Goal: Task Accomplishment & Management: Manage account settings

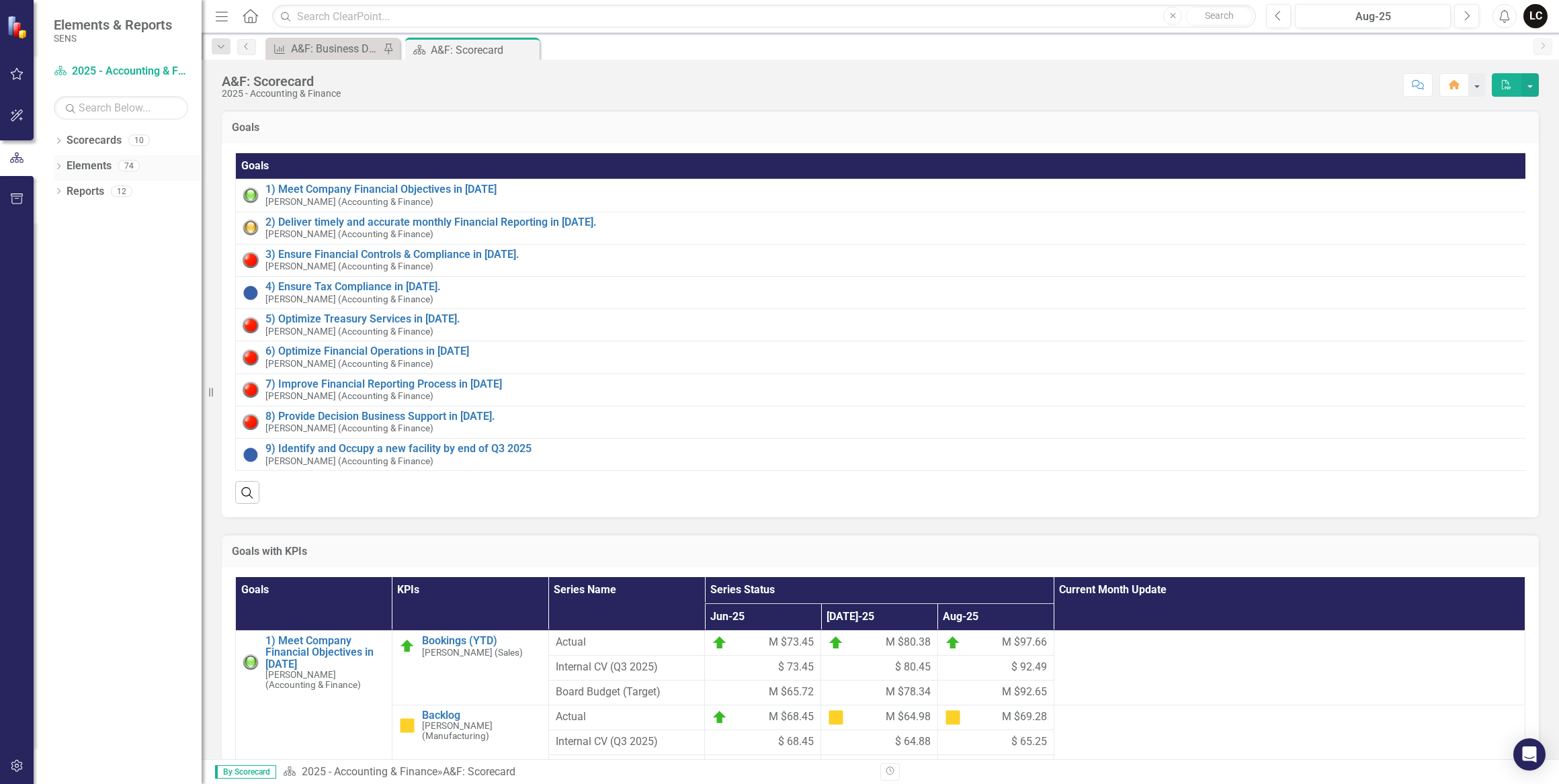
click at [58, 168] on icon at bounding box center [58, 166] width 4 height 6
click at [67, 242] on icon "Dropdown" at bounding box center [65, 244] width 9 height 8
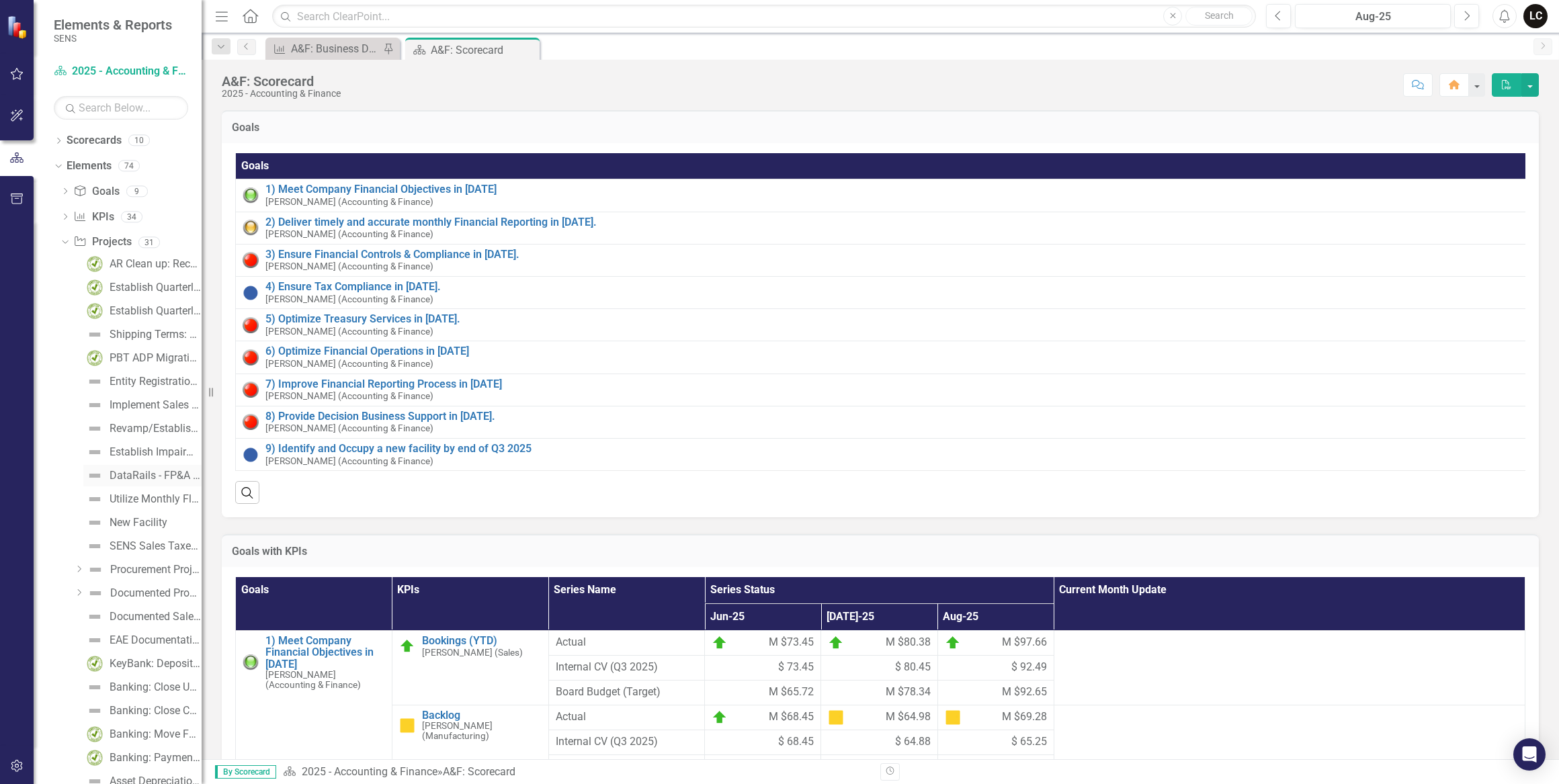
click at [155, 477] on div "DataRails - FP&A Software Phase 1 - Monthly Close & Quarterly Fcst" at bounding box center [155, 475] width 92 height 12
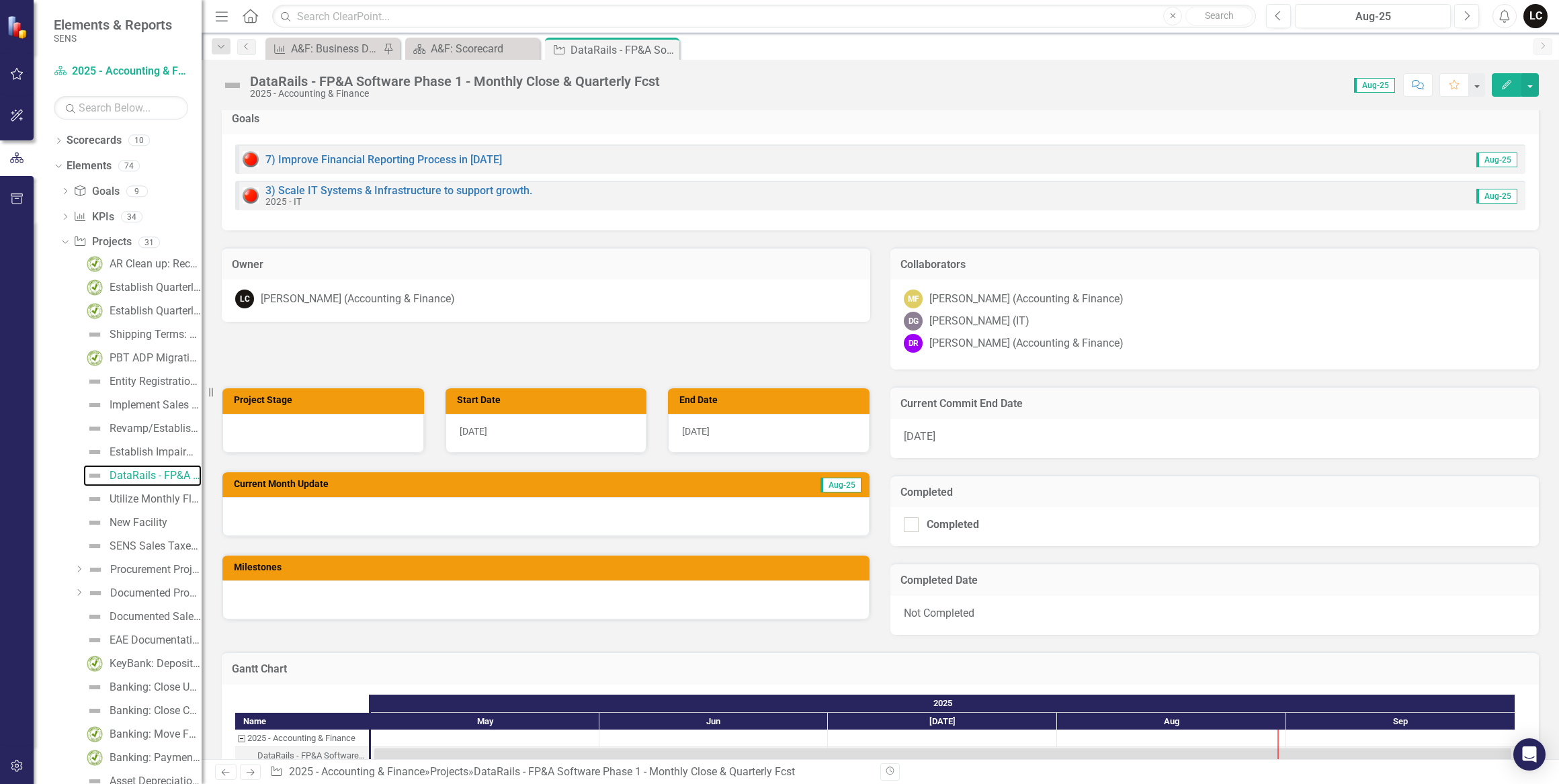
scroll to position [305, 0]
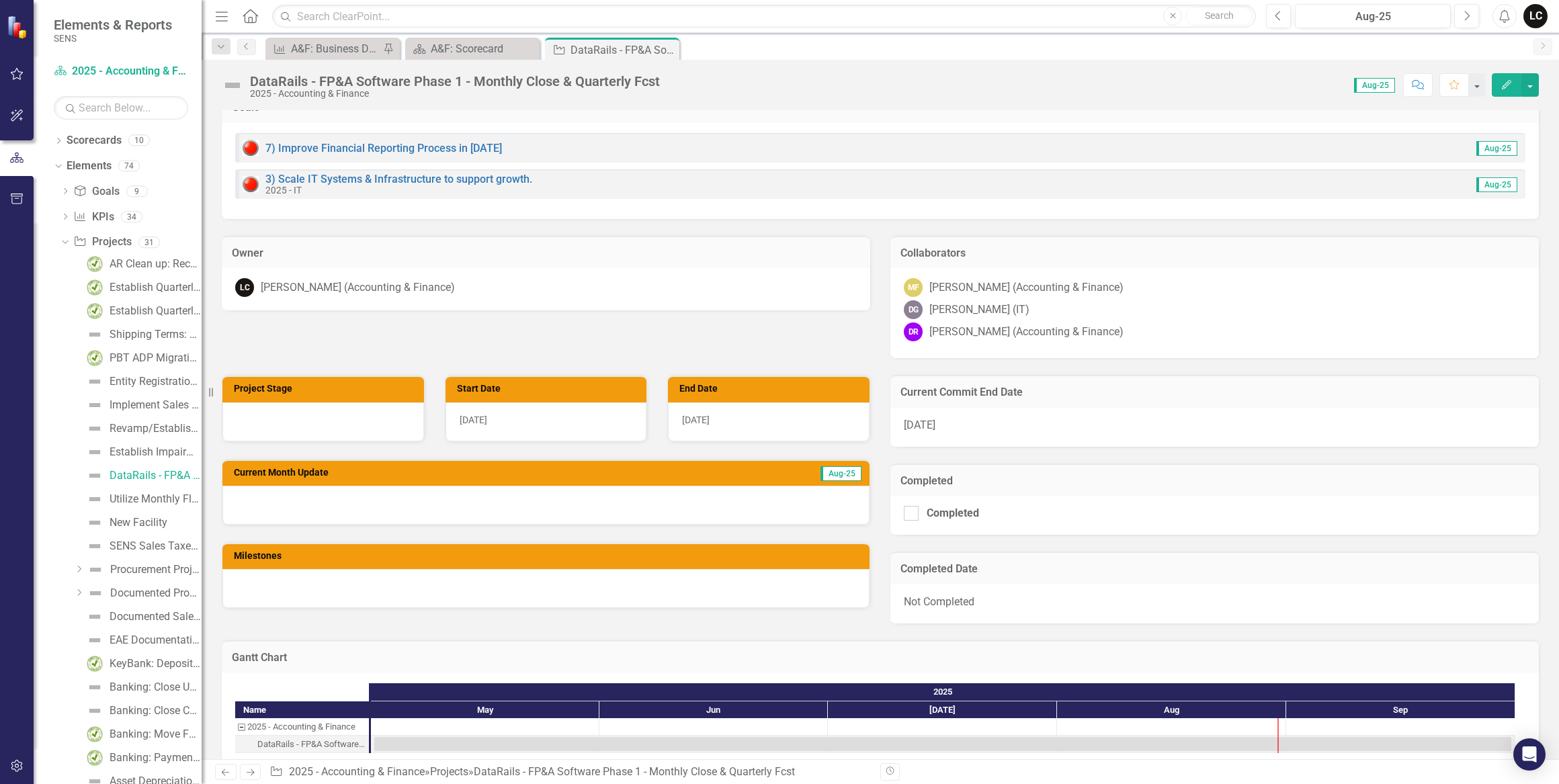
click at [744, 504] on div at bounding box center [546, 505] width 647 height 39
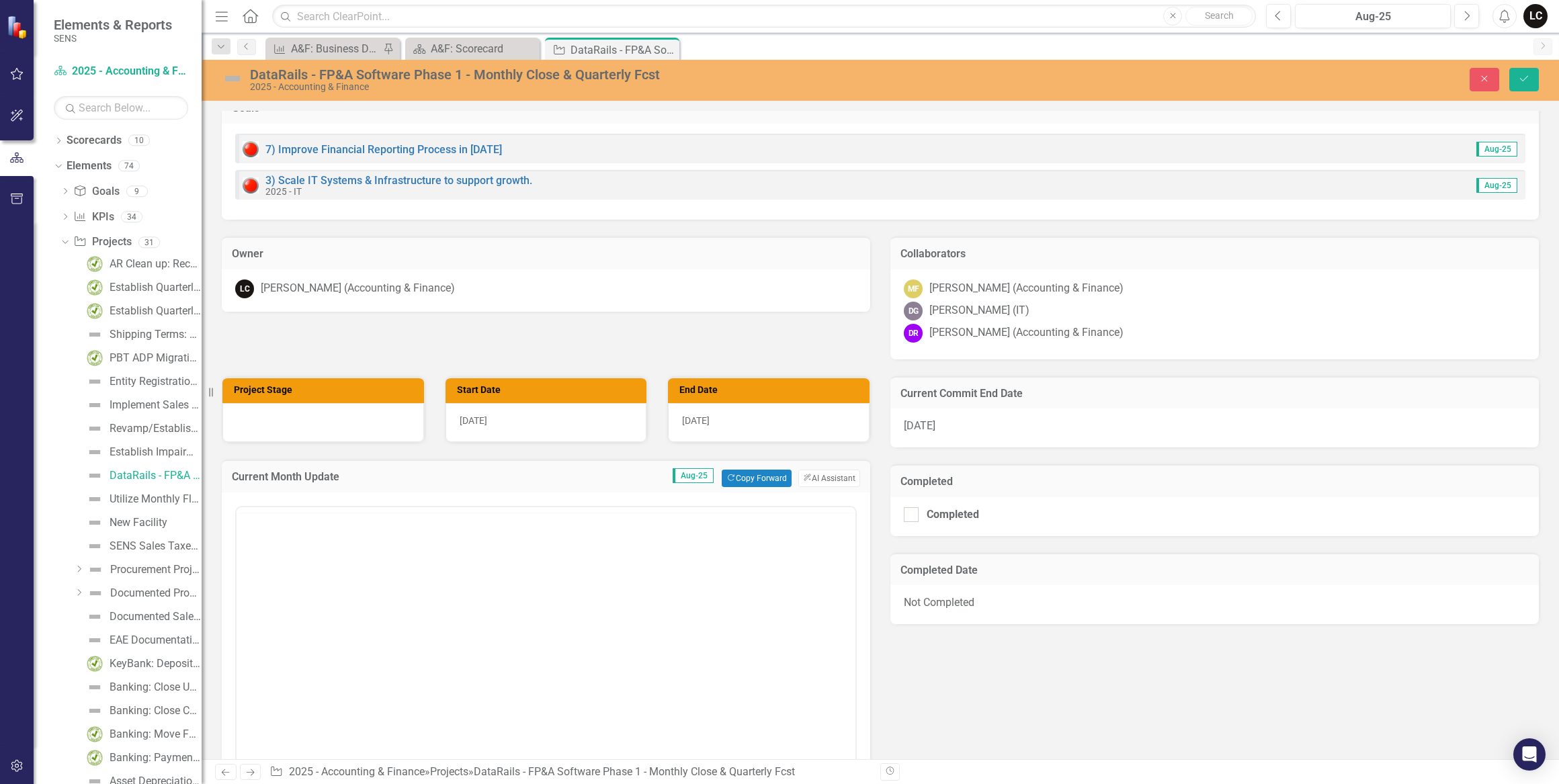
scroll to position [0, 0]
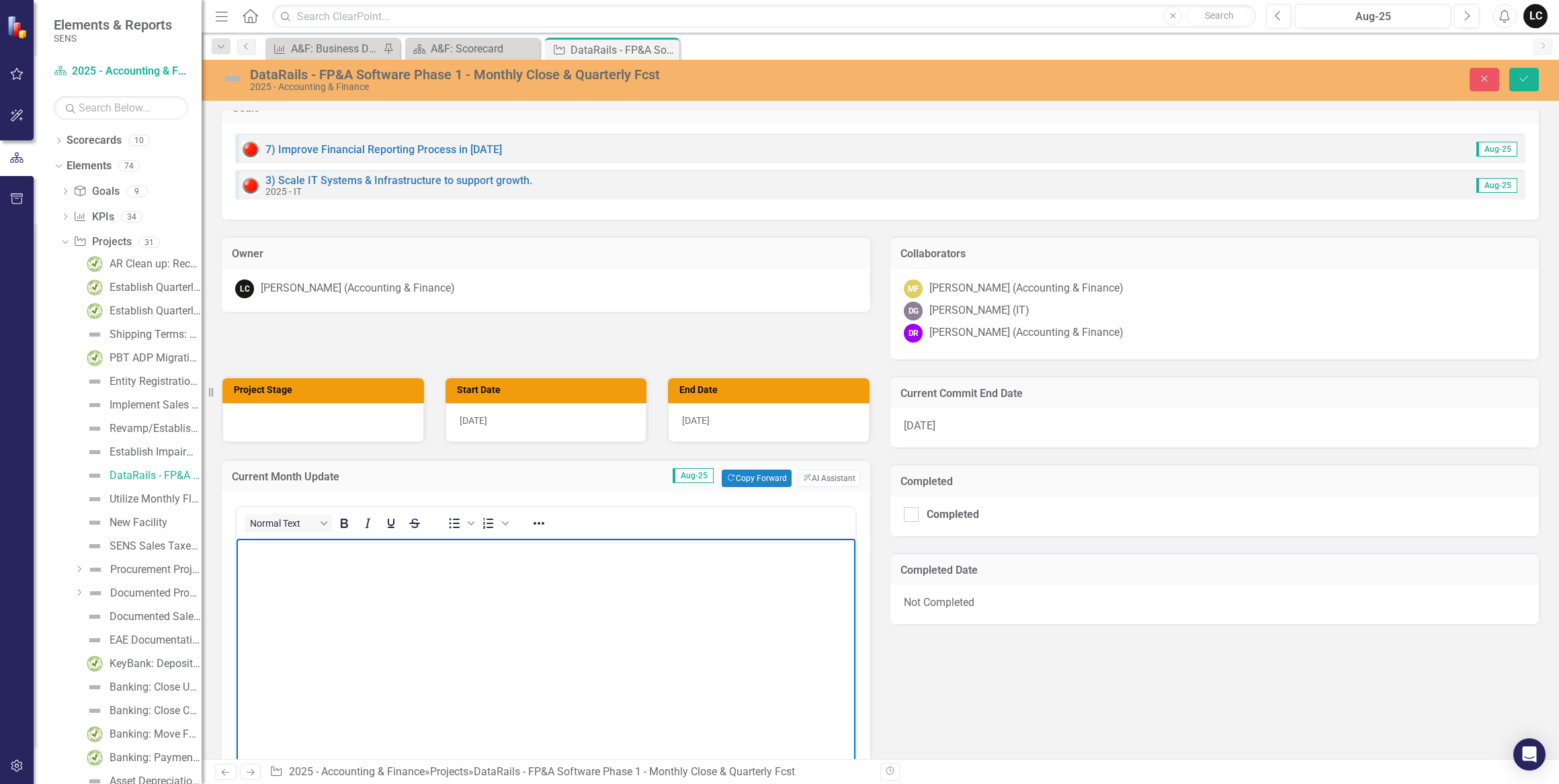
drag, startPoint x: 603, startPoint y: 1045, endPoint x: 307, endPoint y: 571, distance: 558.8
click at [307, 571] on body "Rich Text Area. Press ALT-0 for help." at bounding box center [546, 639] width 619 height 201
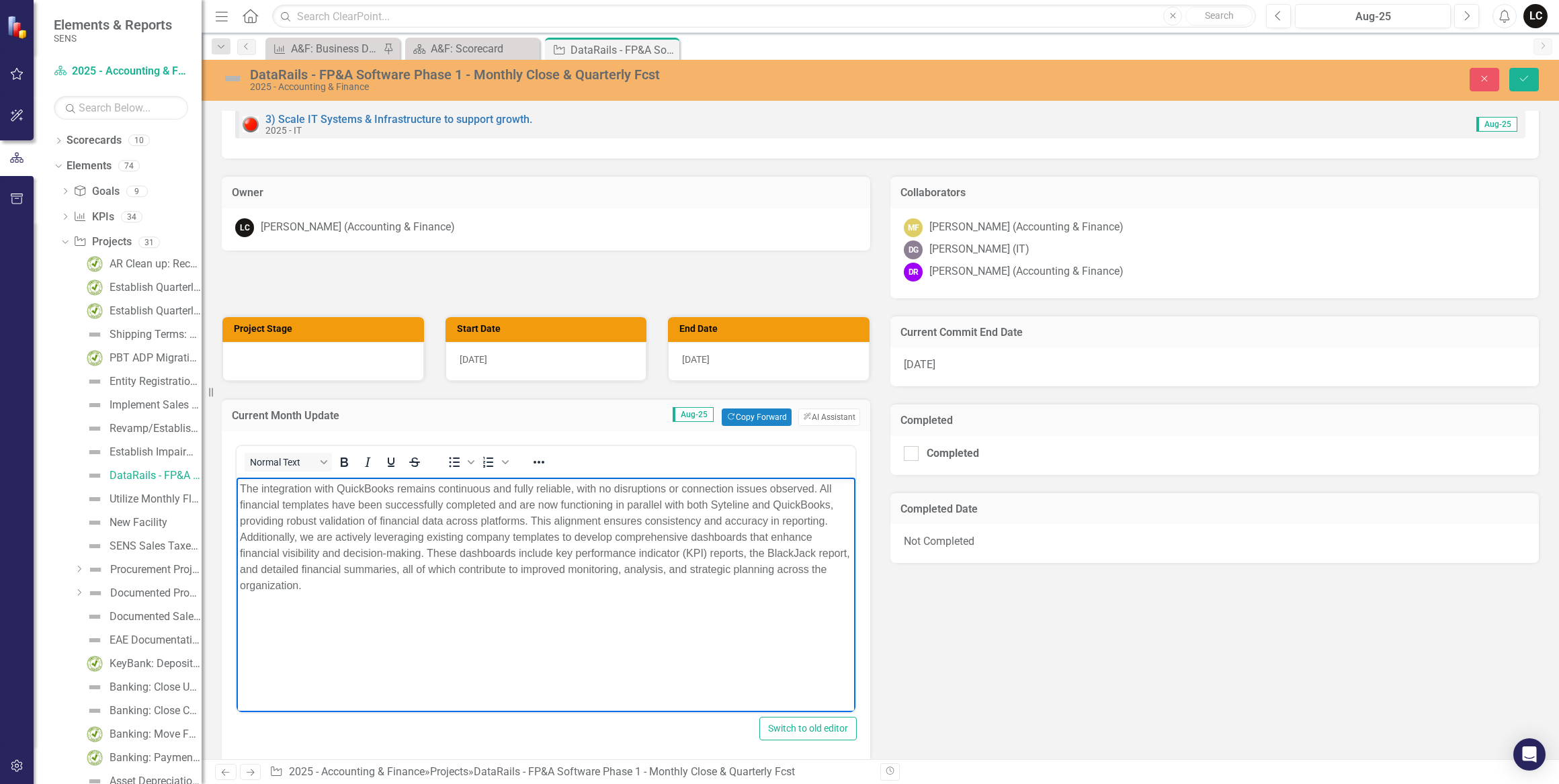
scroll to position [305, 0]
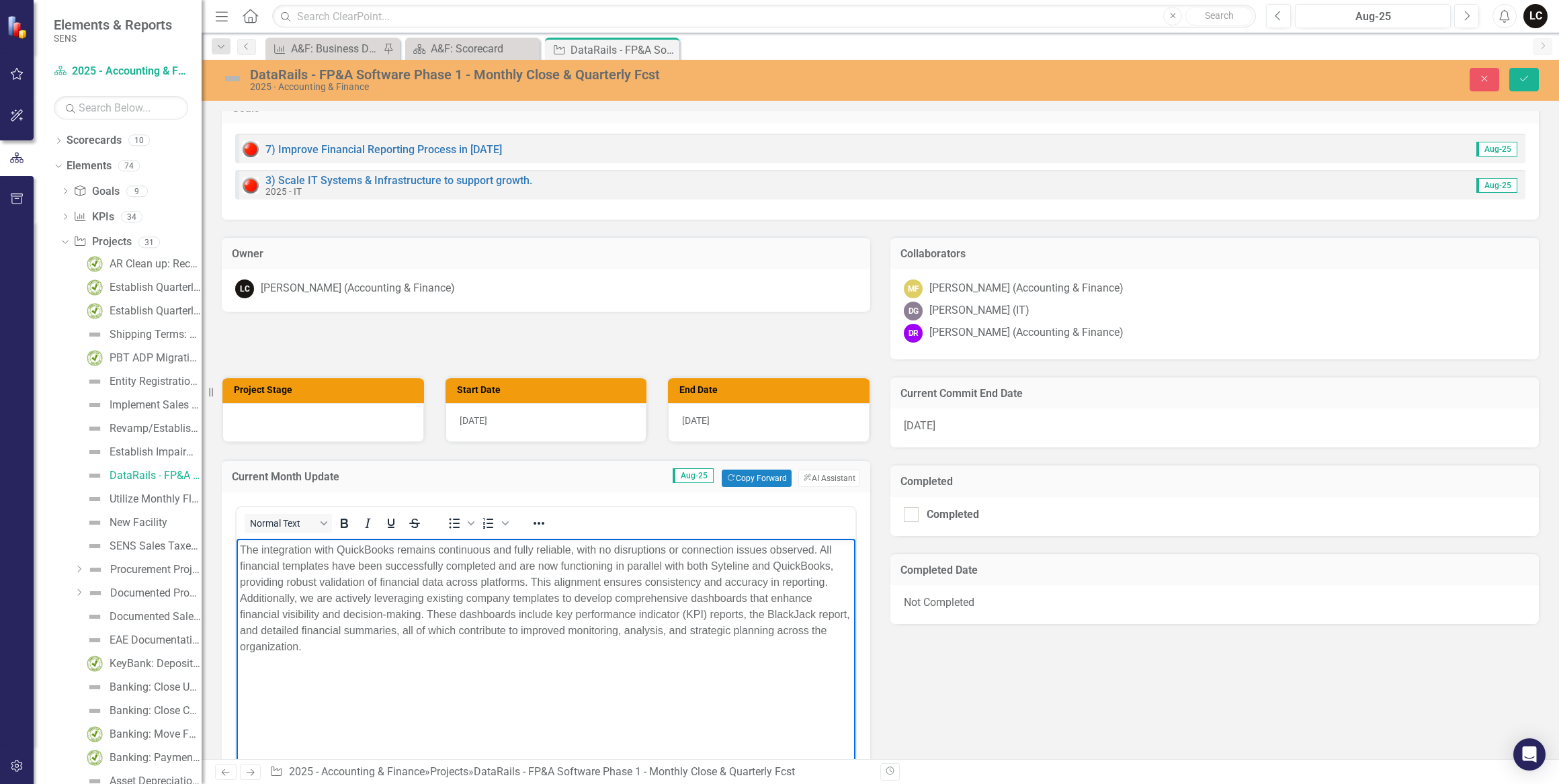
click at [526, 581] on p "The integration with QuickBooks remains continuous and fully reliable, with no …" at bounding box center [546, 598] width 612 height 113
click at [418, 597] on p "The integration with QuickBooks remains continuous and fully reliable, with no …" at bounding box center [546, 590] width 612 height 97
click at [671, 615] on p "The integration with QuickBooks remains continuous and fully reliable, with no …" at bounding box center [546, 590] width 612 height 97
click at [649, 601] on p "The integration with QuickBooks remains continuous and fully reliable, with no …" at bounding box center [546, 582] width 612 height 81
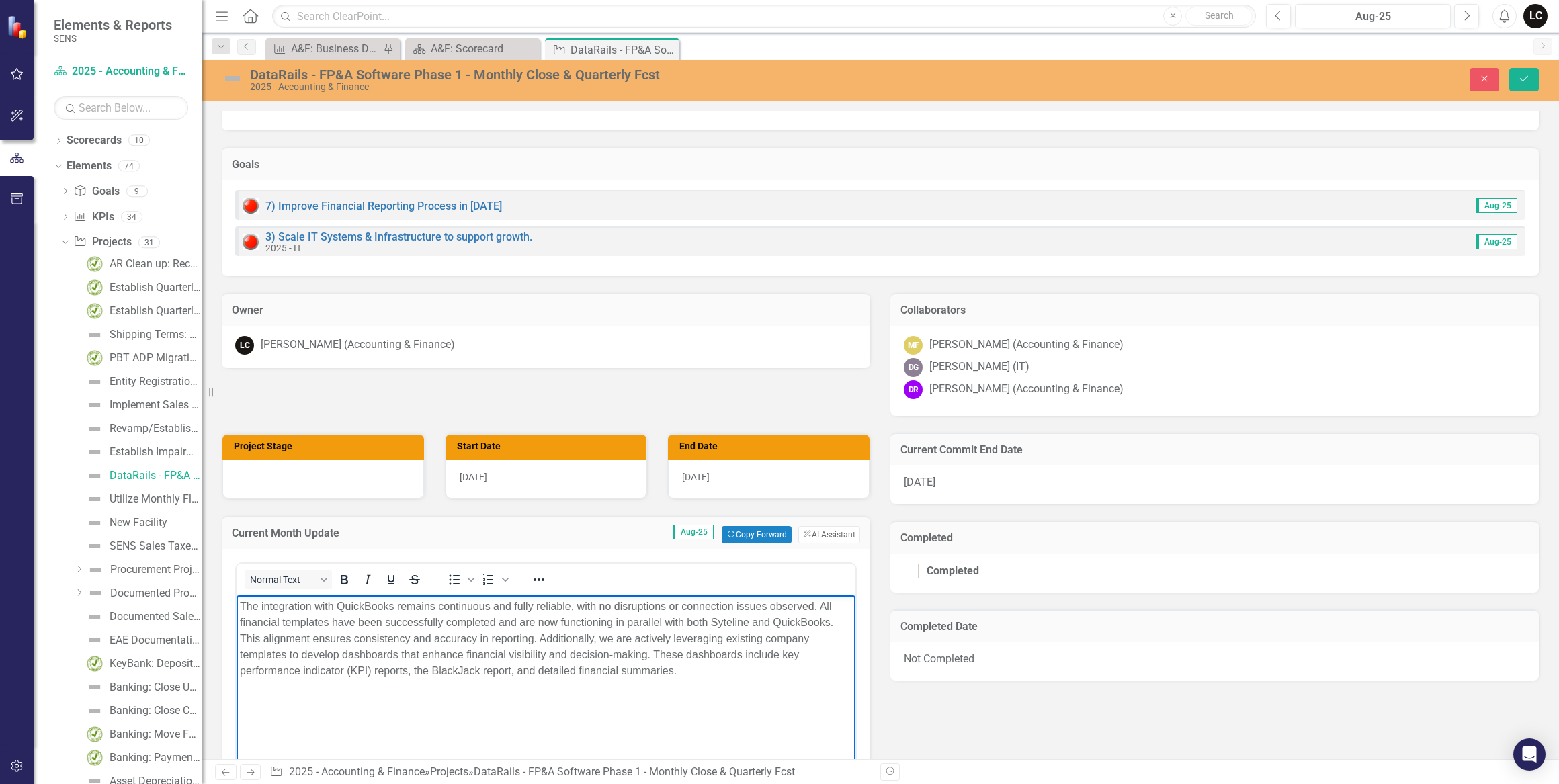
scroll to position [244, 0]
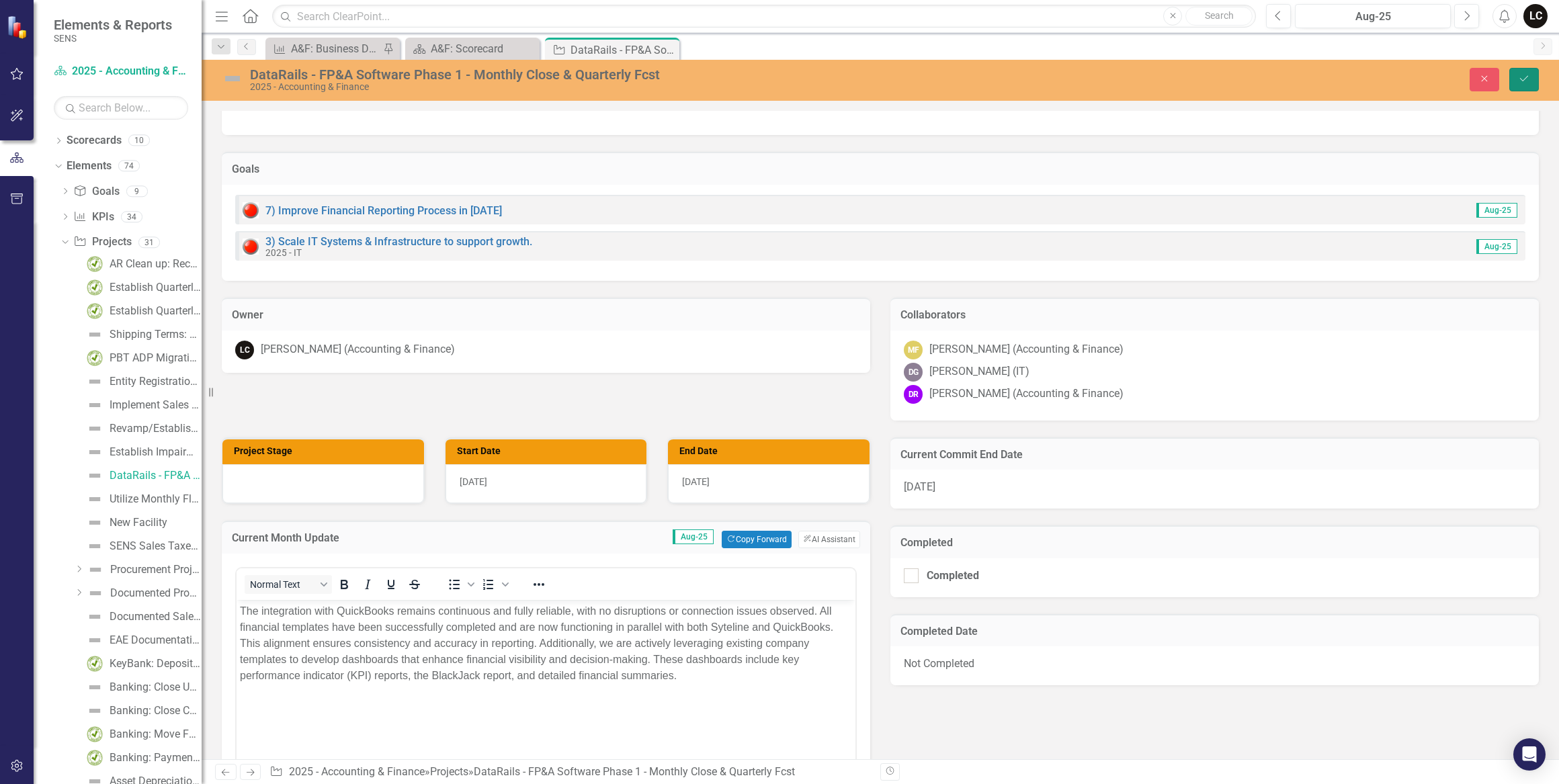
click at [1519, 85] on button "Save" at bounding box center [1525, 79] width 29 height 23
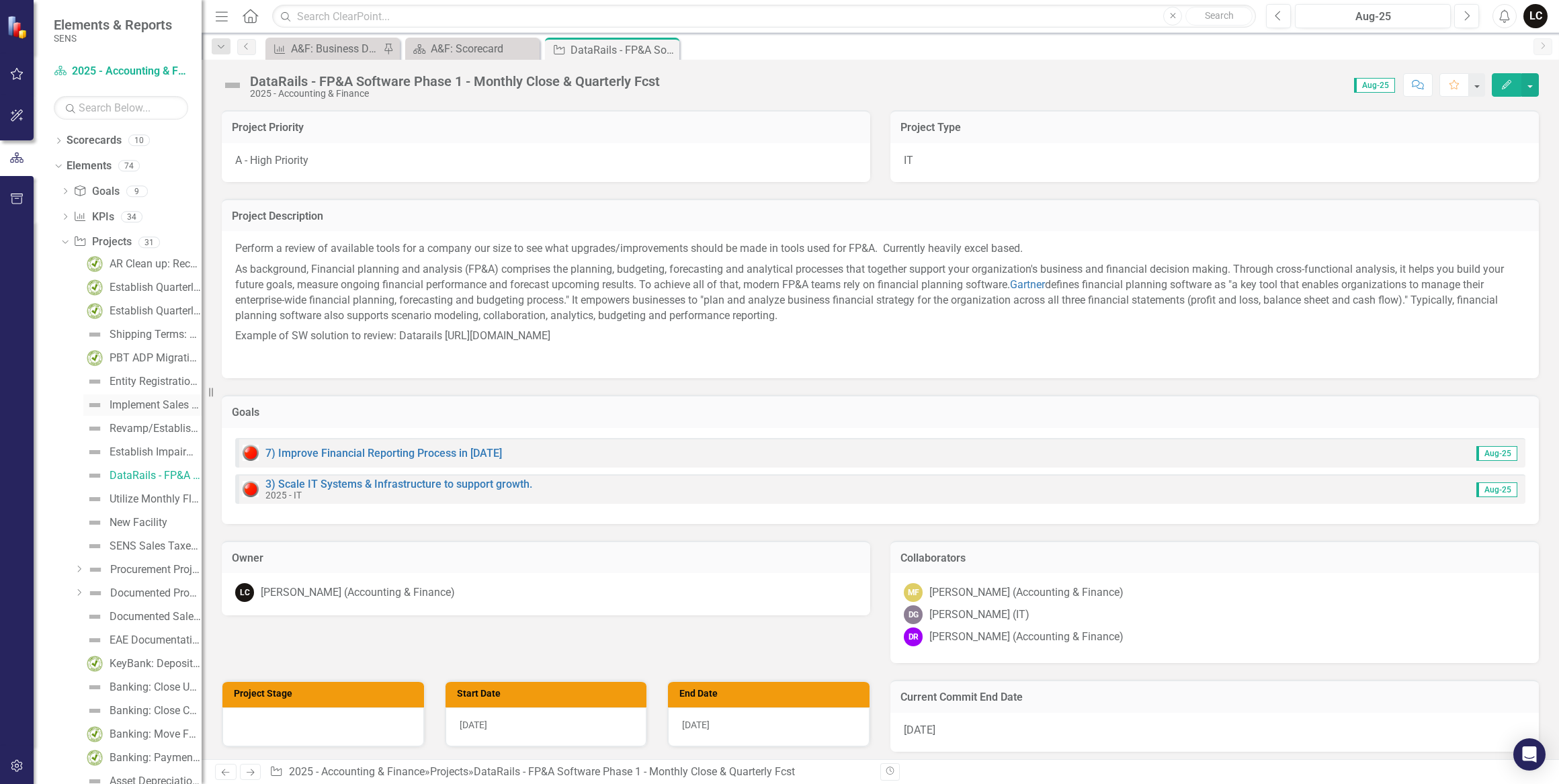
click at [138, 411] on link "Implement Sales Taxes for PBT" at bounding box center [143, 405] width 118 height 22
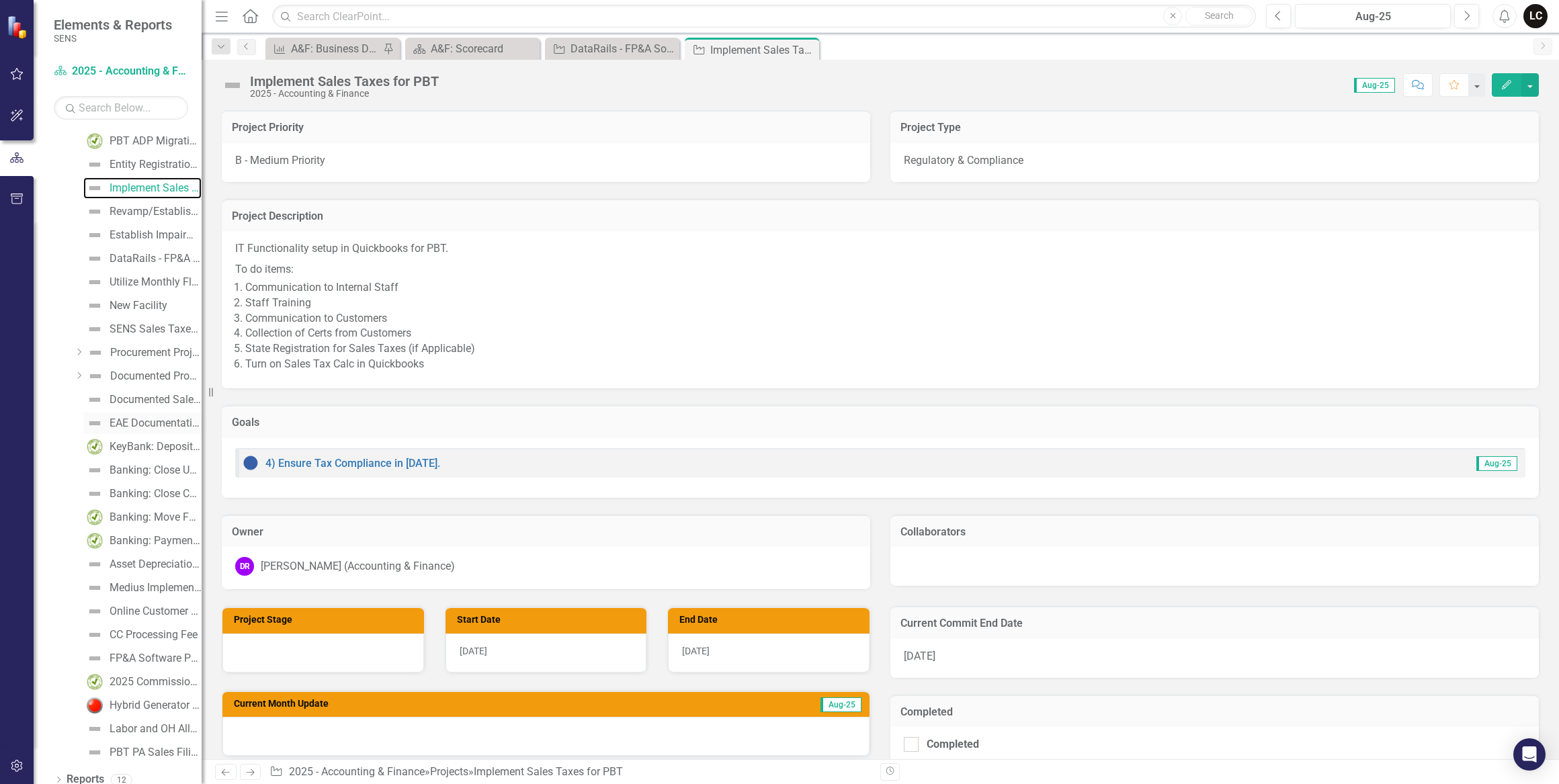
scroll to position [227, 0]
click at [80, 365] on icon "Dropdown" at bounding box center [79, 366] width 10 height 8
click at [151, 484] on div "Revenue Recognition Memo" at bounding box center [166, 484] width 70 height 12
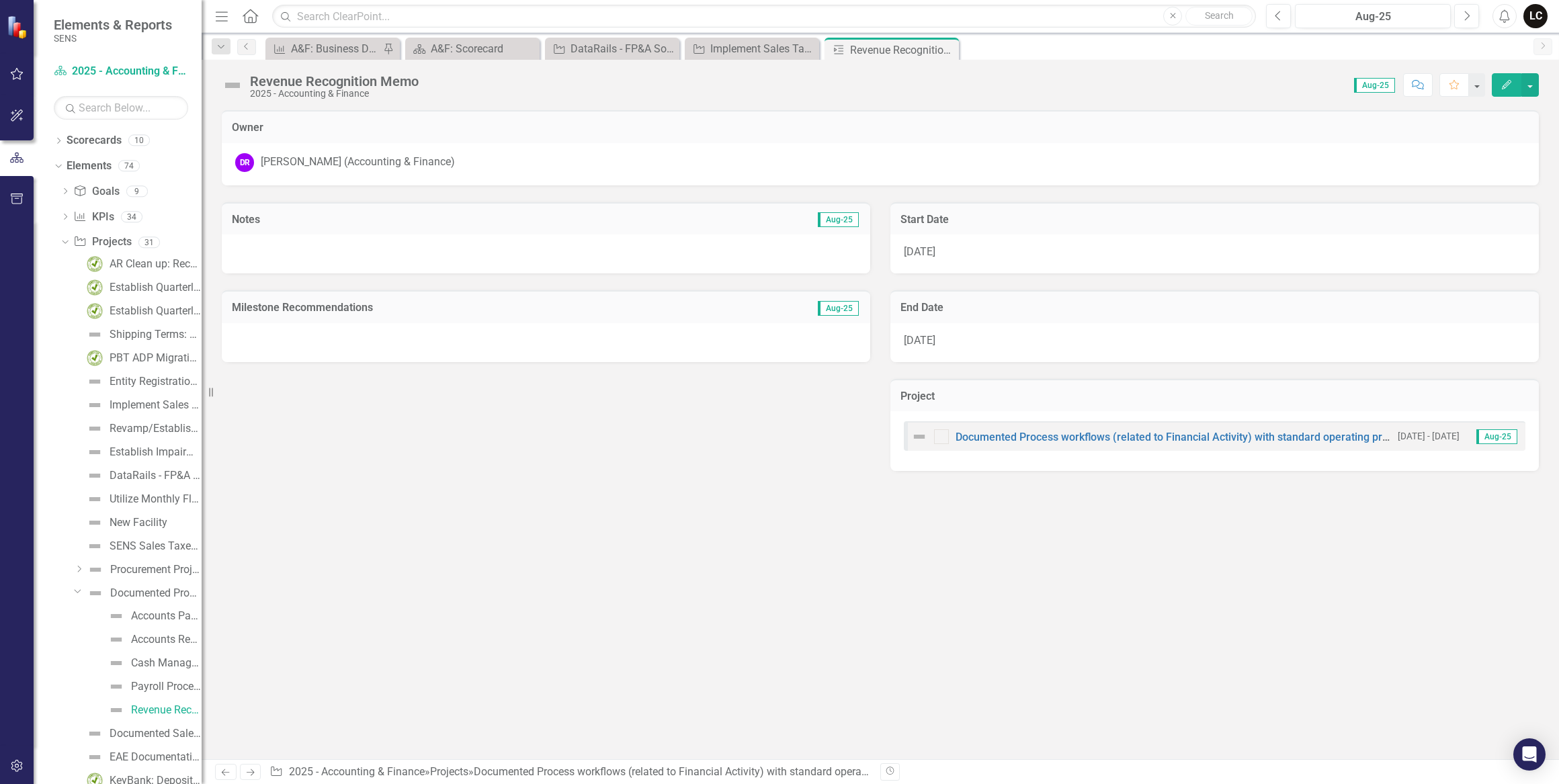
click at [81, 590] on icon "Dropdown" at bounding box center [77, 591] width 8 height 10
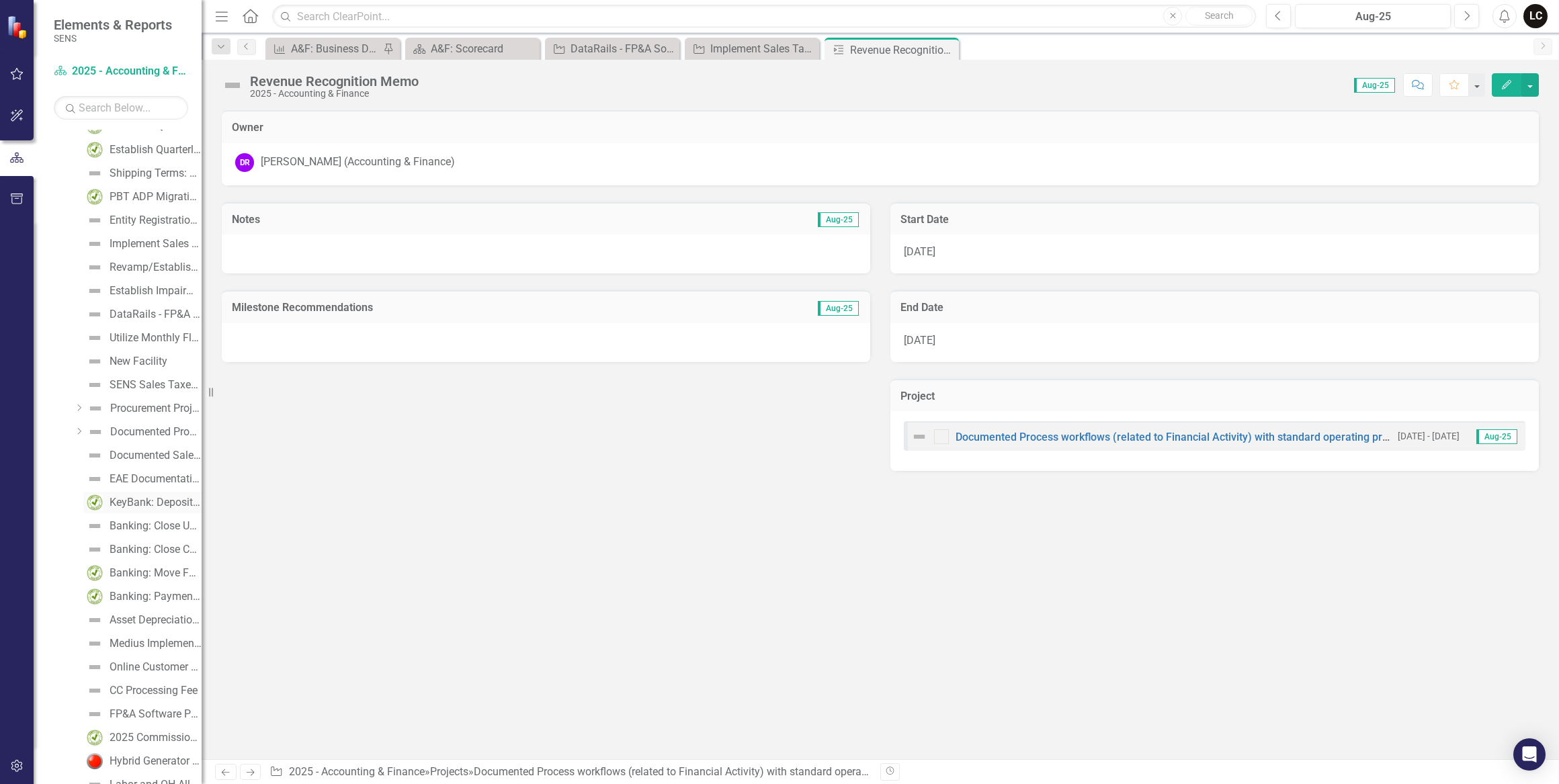
scroll to position [182, 0]
click at [100, 692] on img at bounding box center [94, 692] width 16 height 16
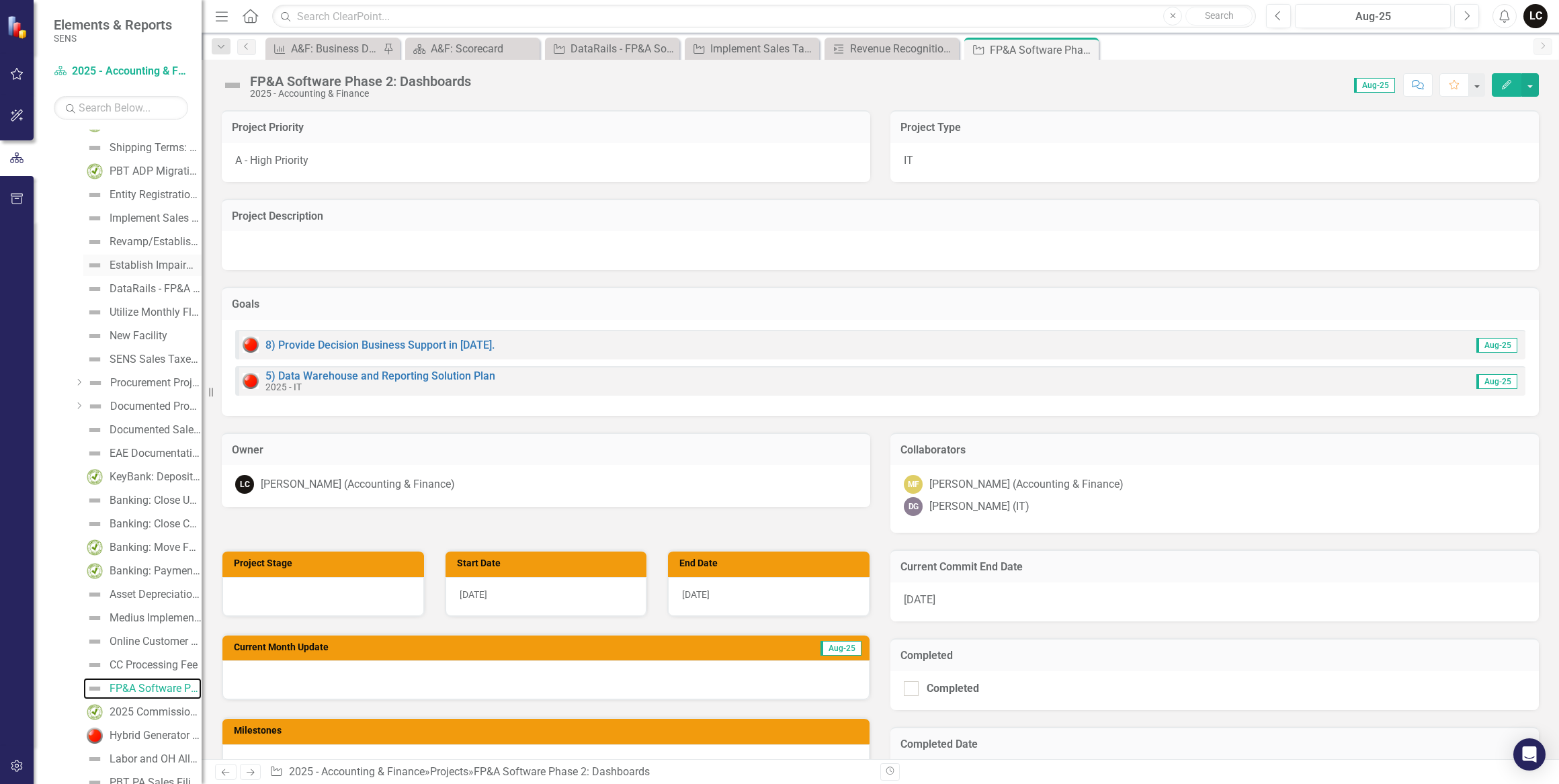
scroll to position [165, 0]
click at [142, 282] on div "Establish Impairment Testing for Intangible Assets" at bounding box center [155, 286] width 92 height 12
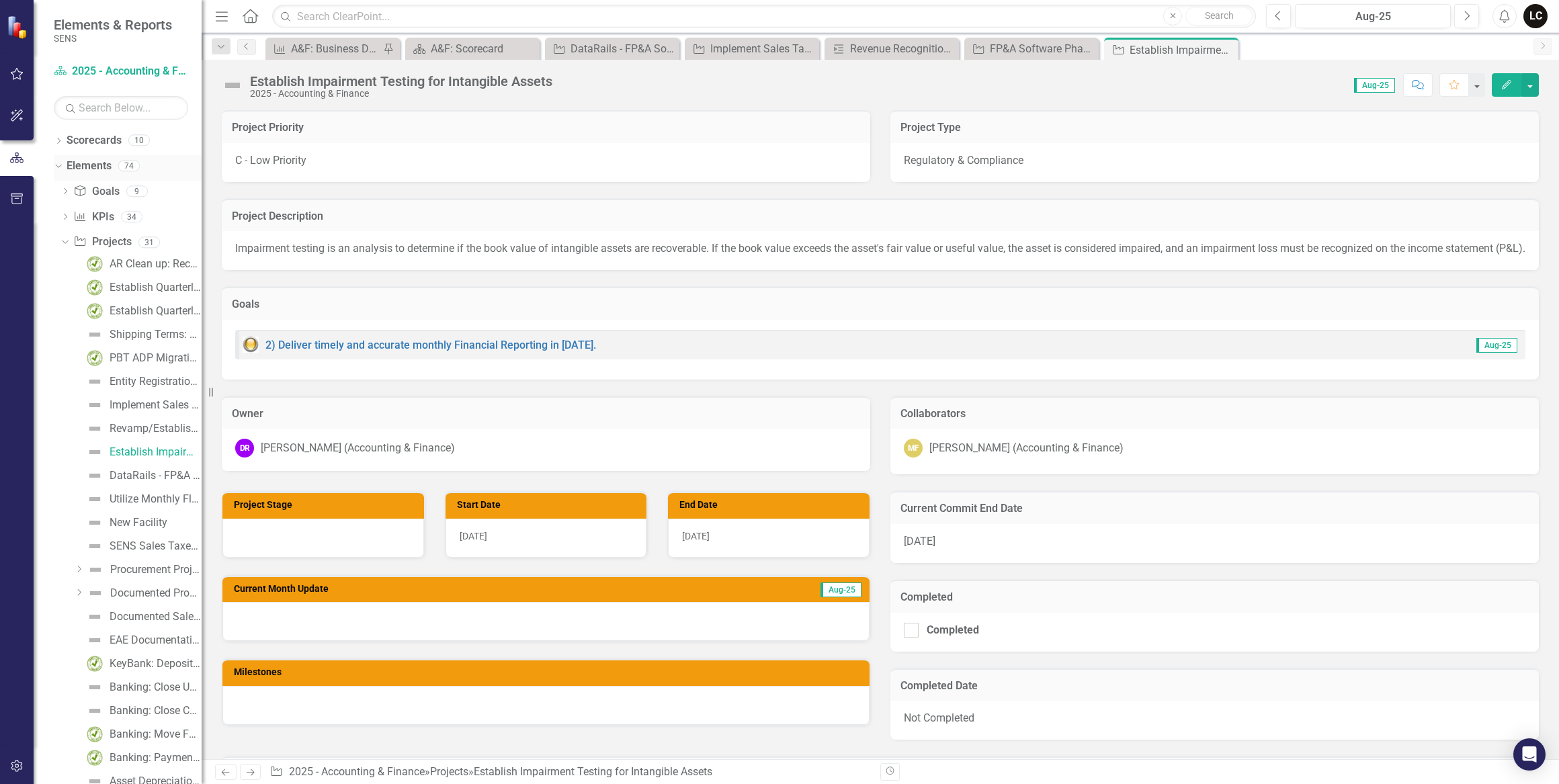
click at [60, 163] on div "Dropdown" at bounding box center [56, 165] width 11 height 9
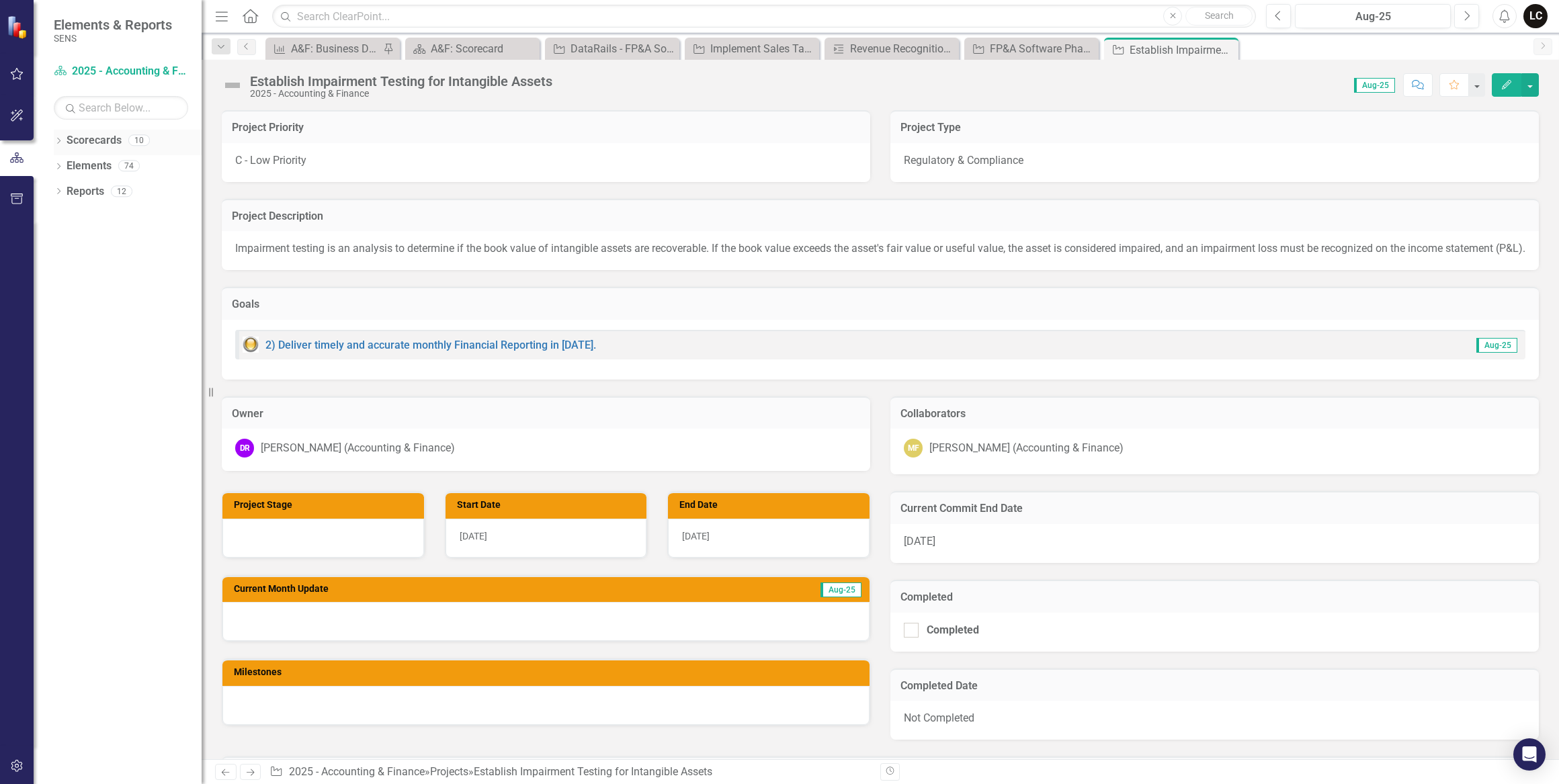
click at [60, 141] on icon "Dropdown" at bounding box center [58, 142] width 9 height 8
click at [69, 163] on icon "Dropdown" at bounding box center [65, 165] width 10 height 8
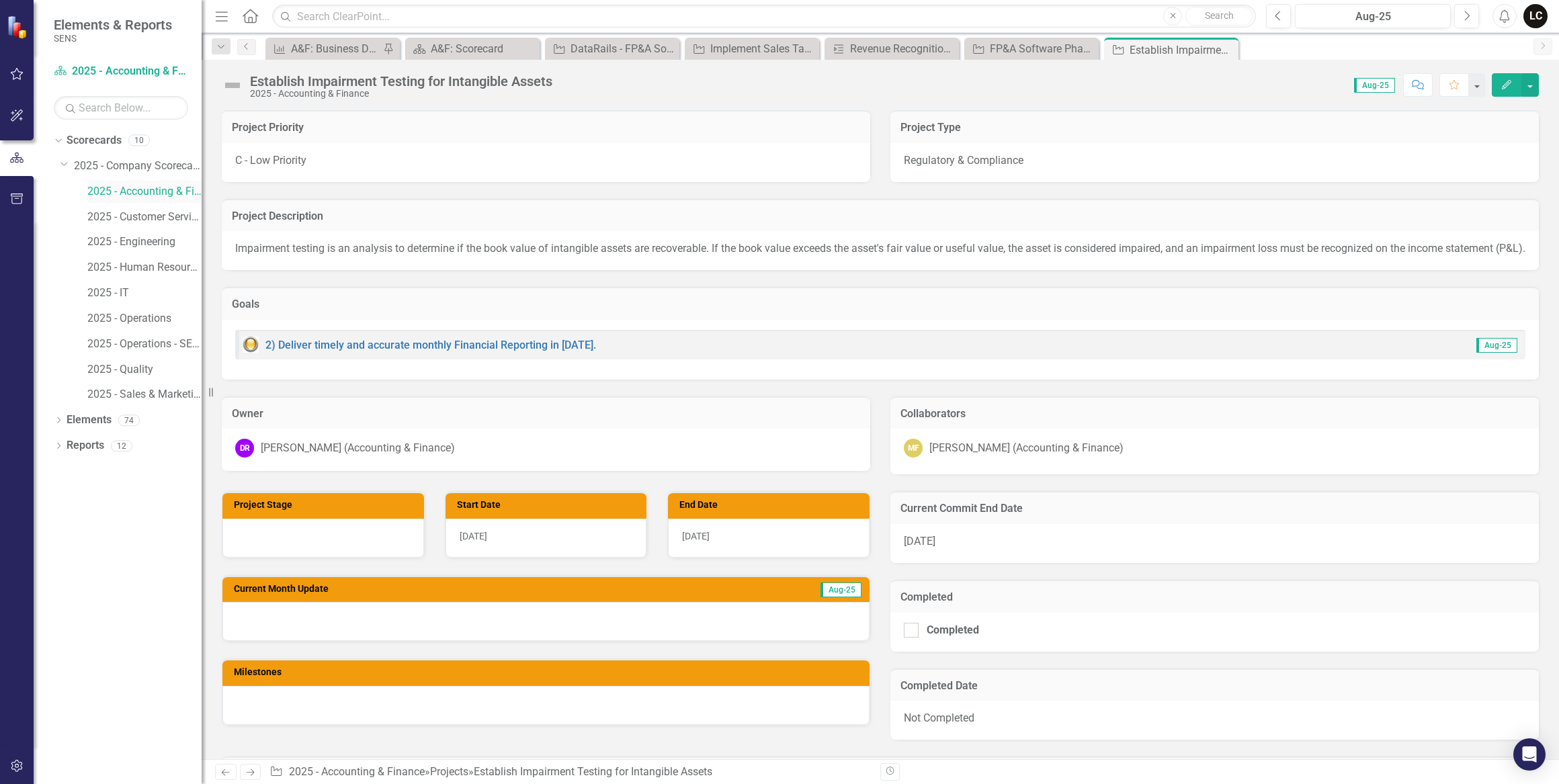
click at [154, 195] on link "2025 - Accounting & Finance" at bounding box center [144, 192] width 114 height 15
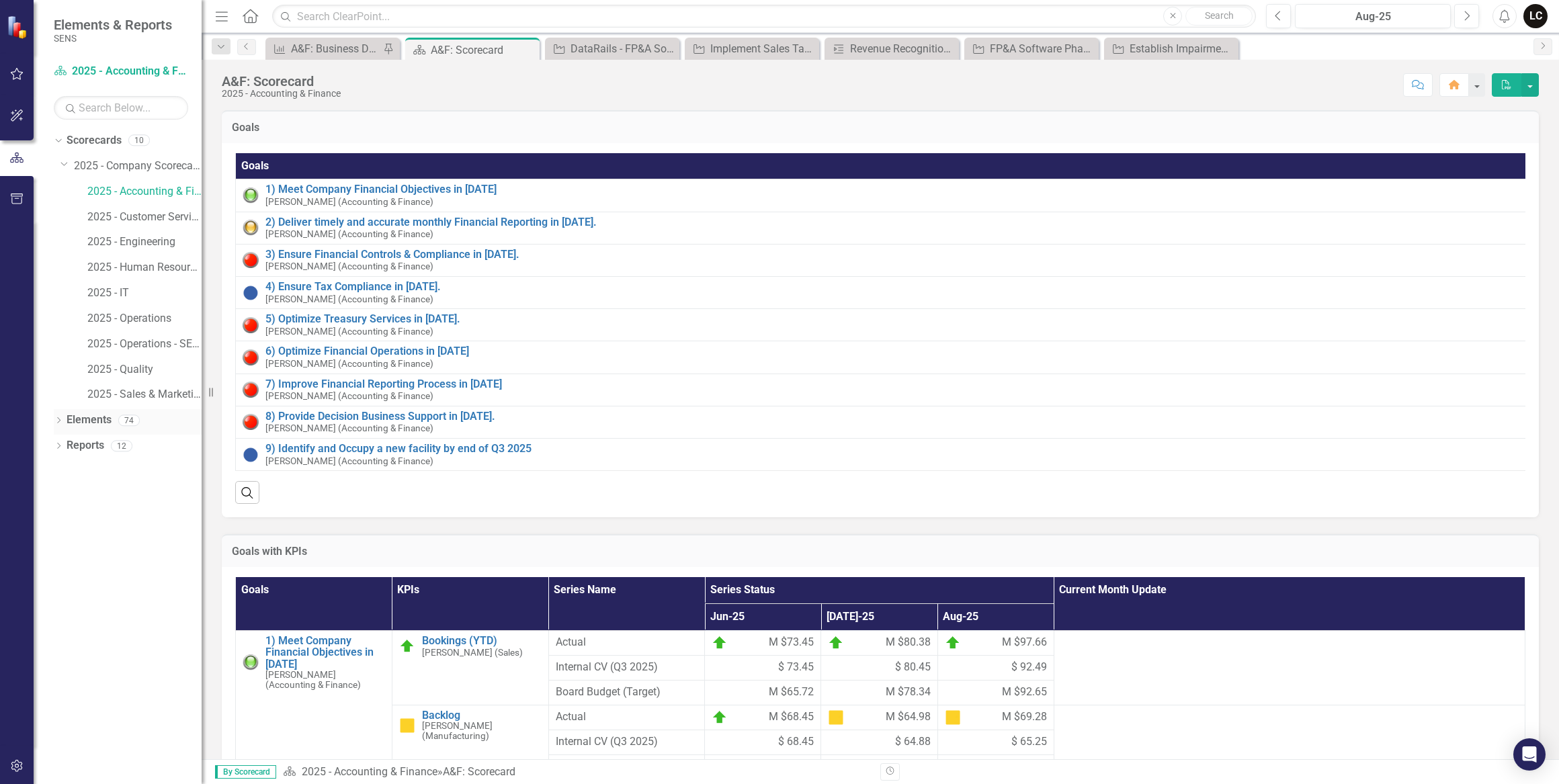
click at [58, 418] on icon at bounding box center [58, 420] width 4 height 6
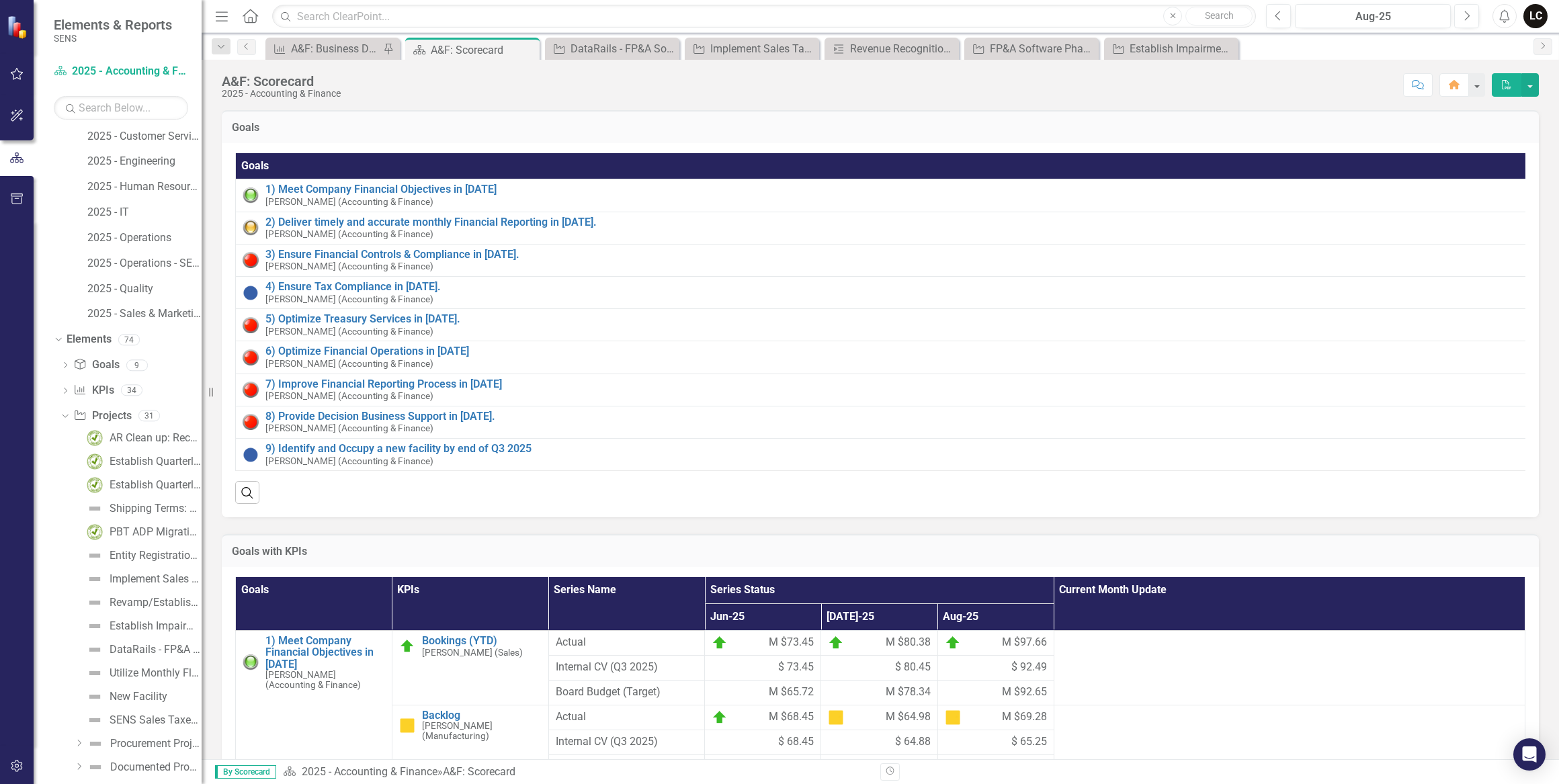
scroll to position [53, 0]
click at [65, 392] on icon "Dropdown" at bounding box center [65, 394] width 9 height 8
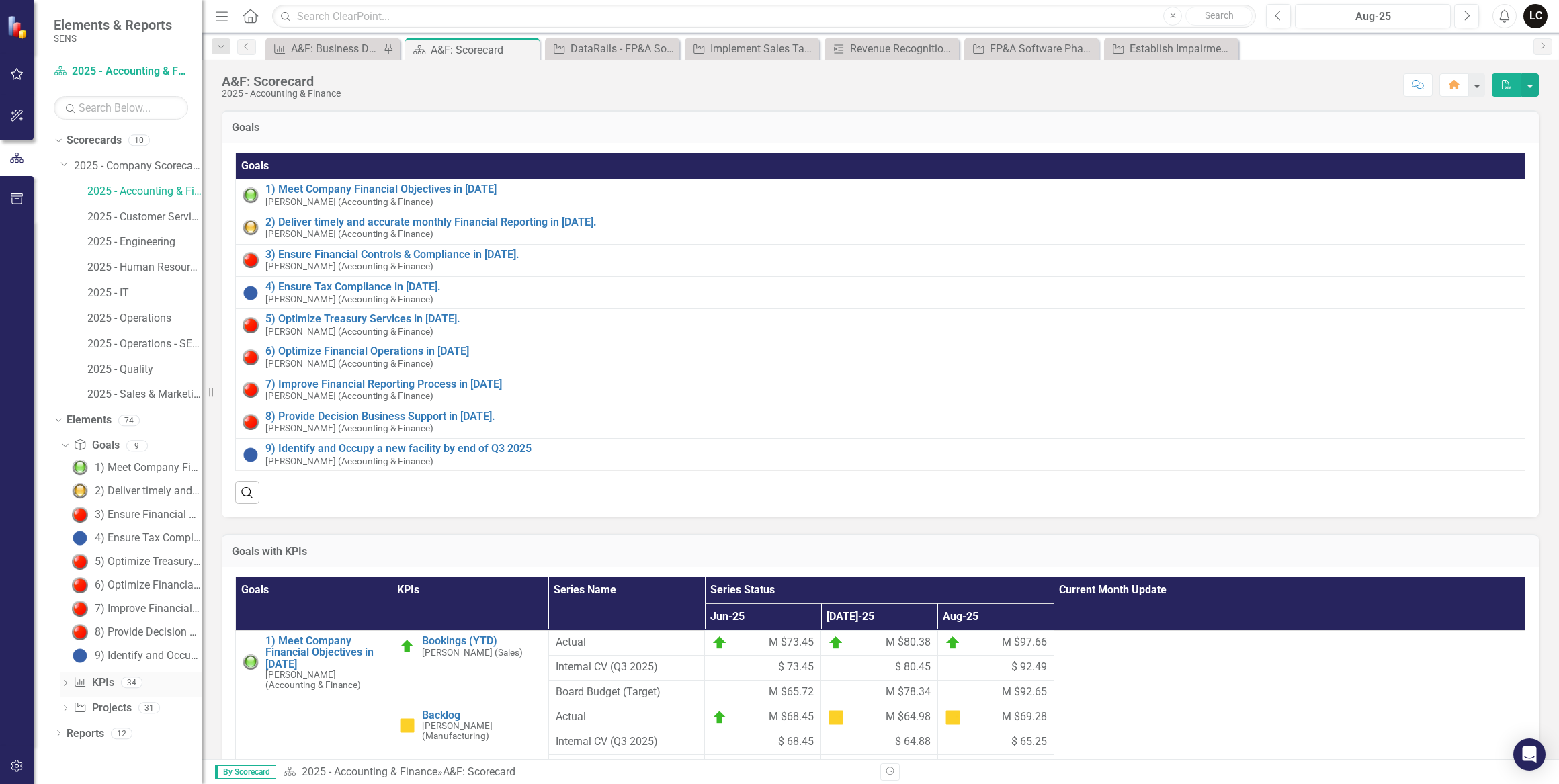
click at [66, 684] on icon at bounding box center [65, 683] width 4 height 6
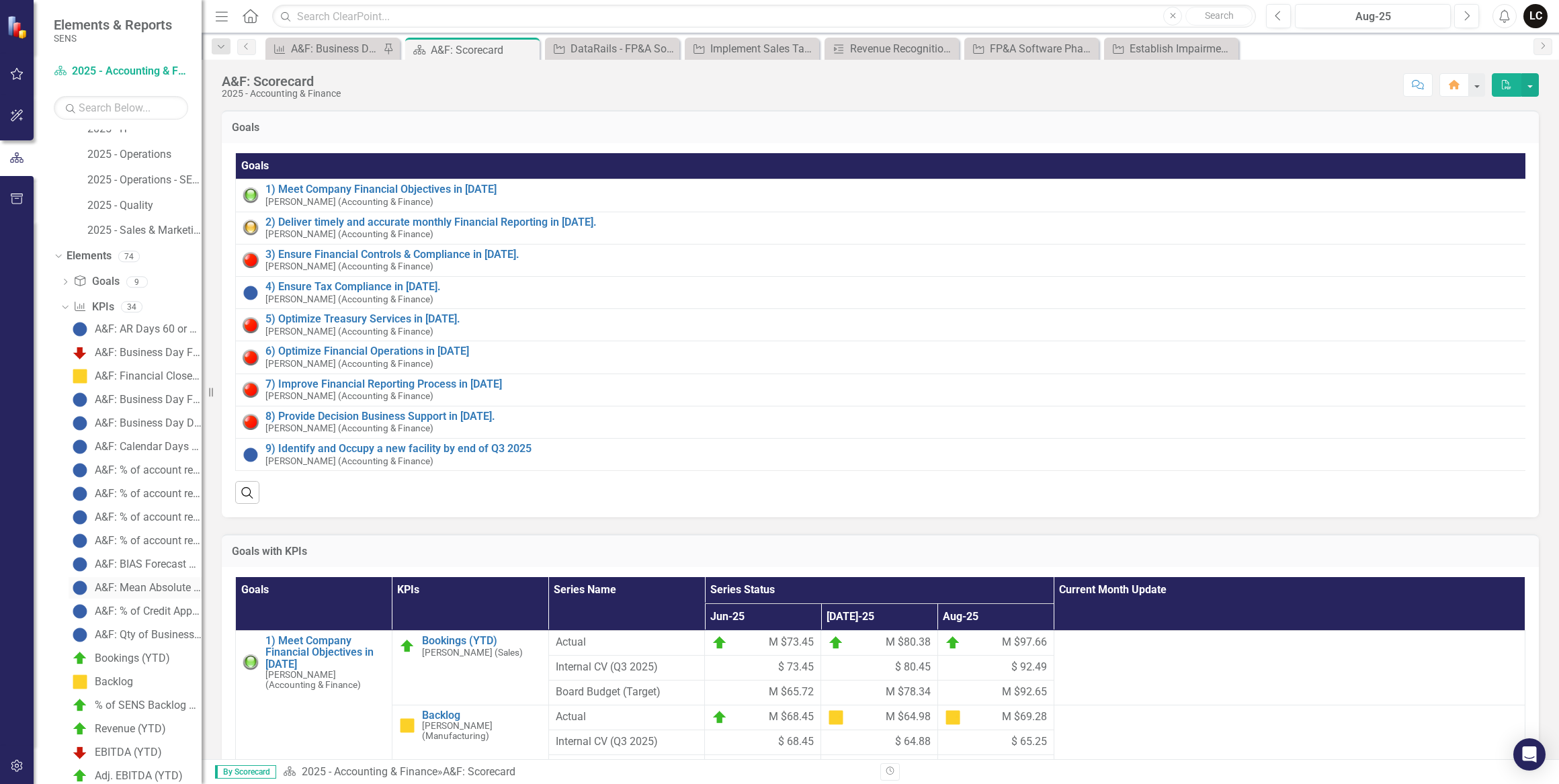
scroll to position [182, 0]
click at [149, 384] on div "A&F: Business Day Financials sent out to Board" at bounding box center [148, 380] width 107 height 12
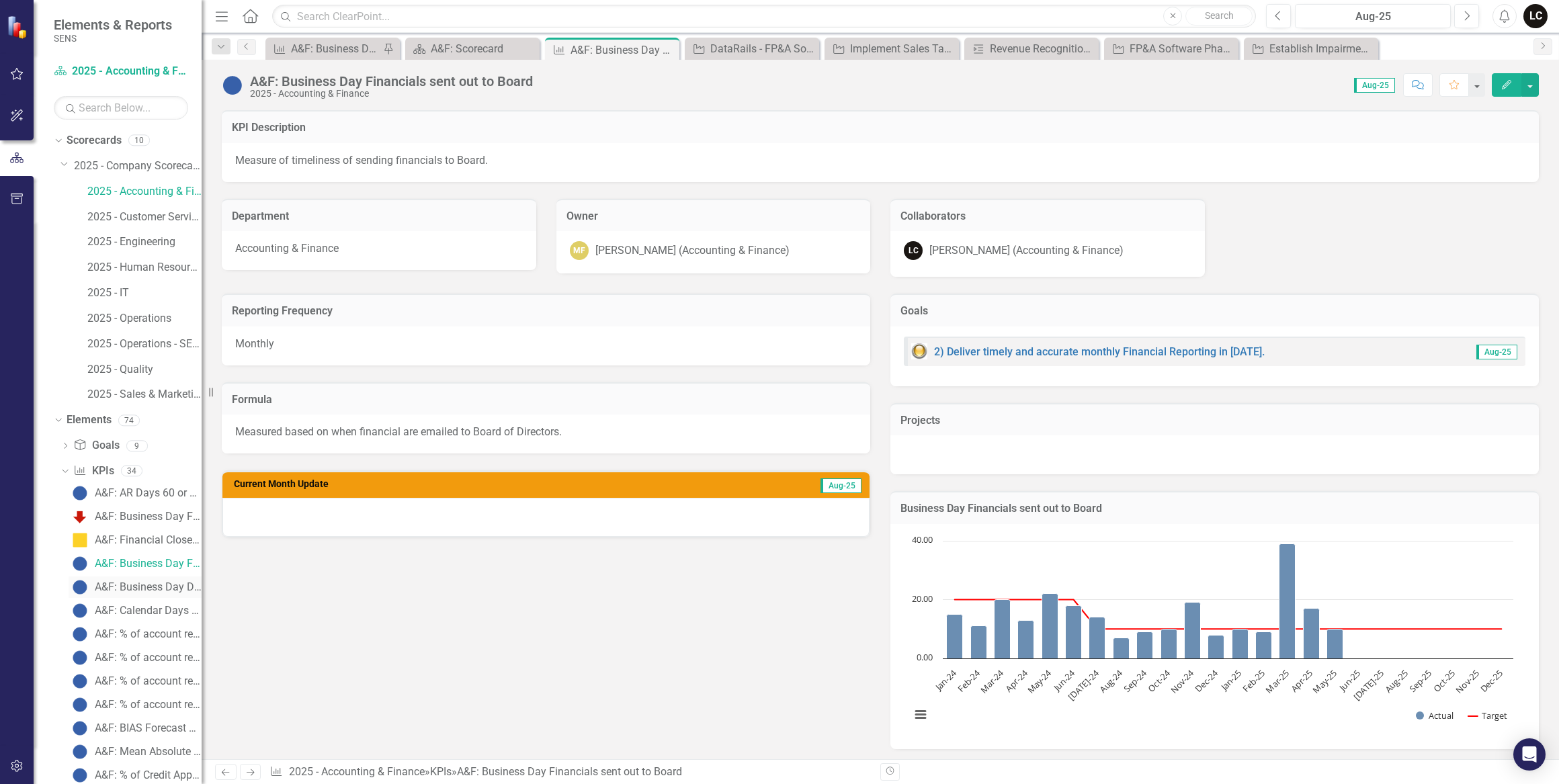
click at [143, 588] on div "A&F: Business Day Dept Financials sent out to Dept Leaders" at bounding box center [148, 587] width 107 height 12
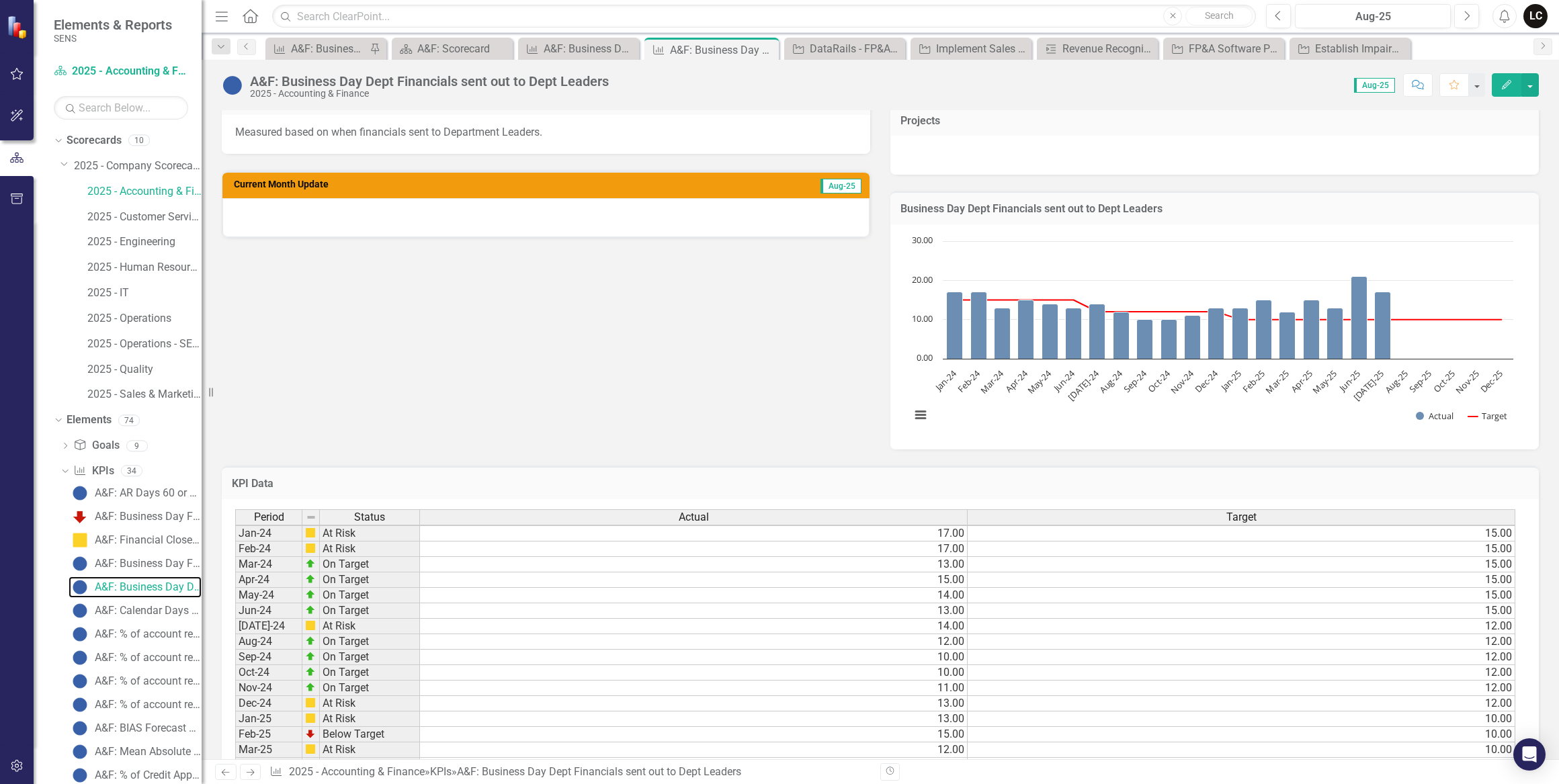
scroll to position [366, 0]
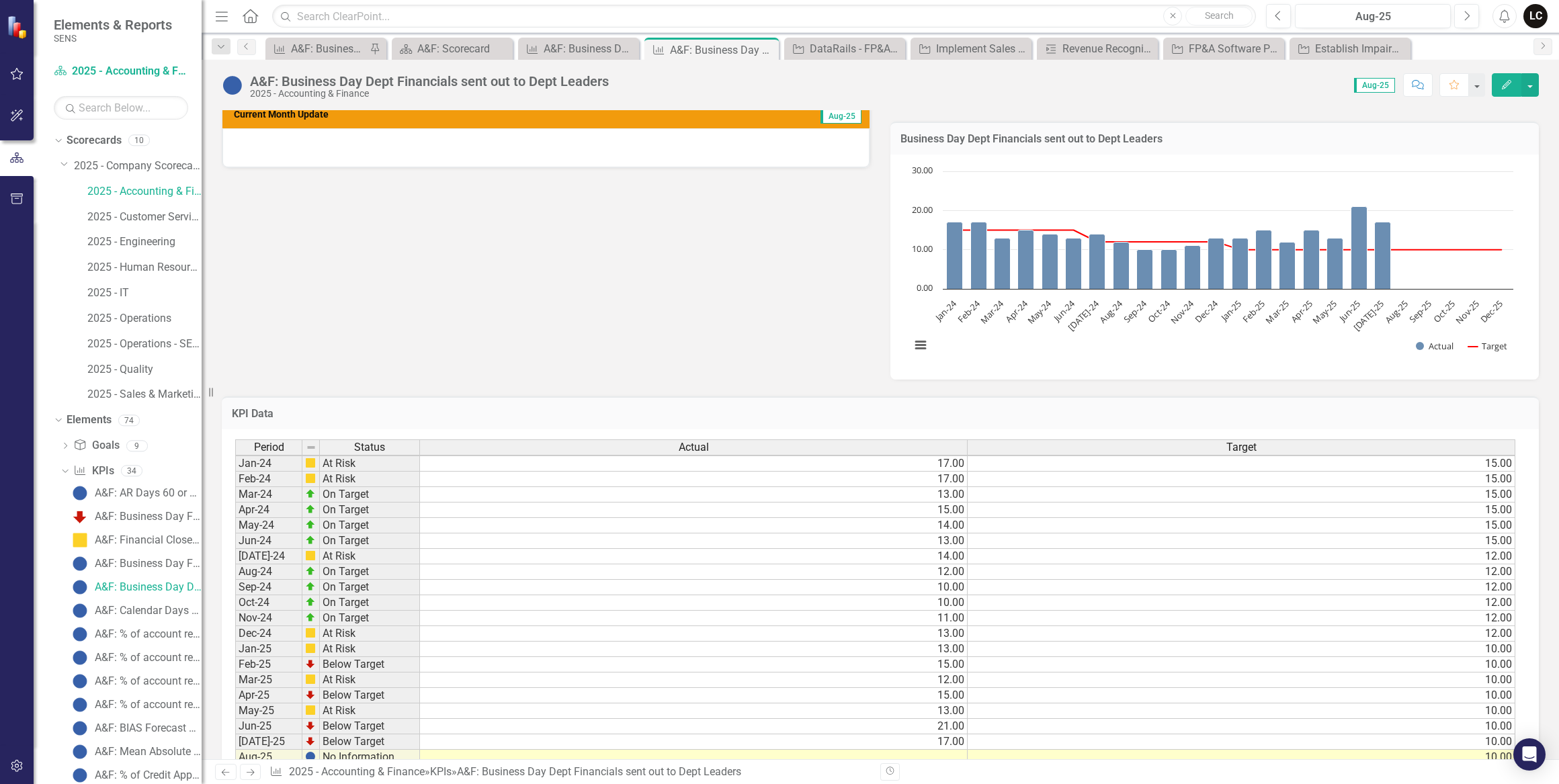
click at [951, 750] on td at bounding box center [694, 757] width 548 height 15
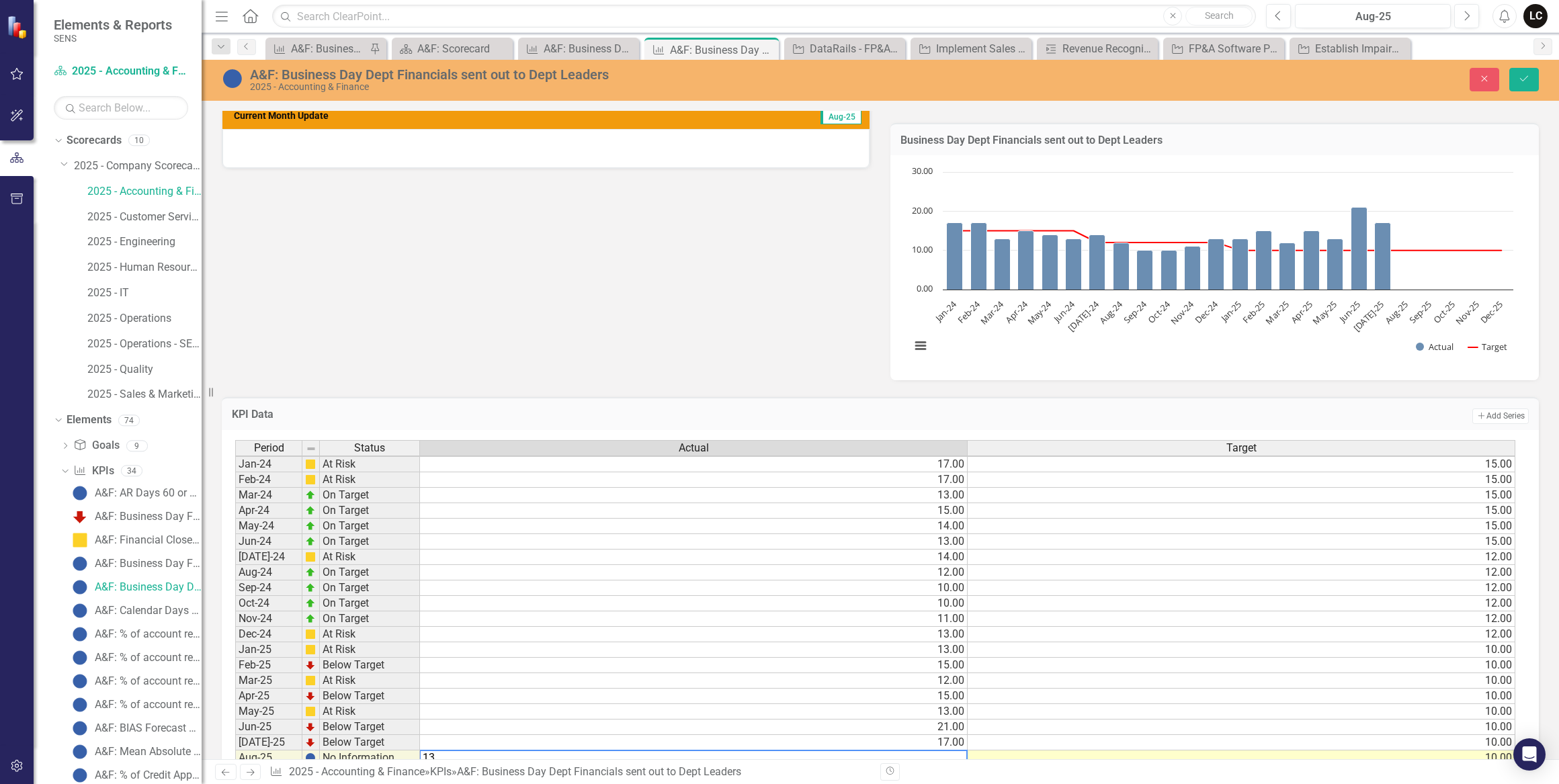
scroll to position [369, 0]
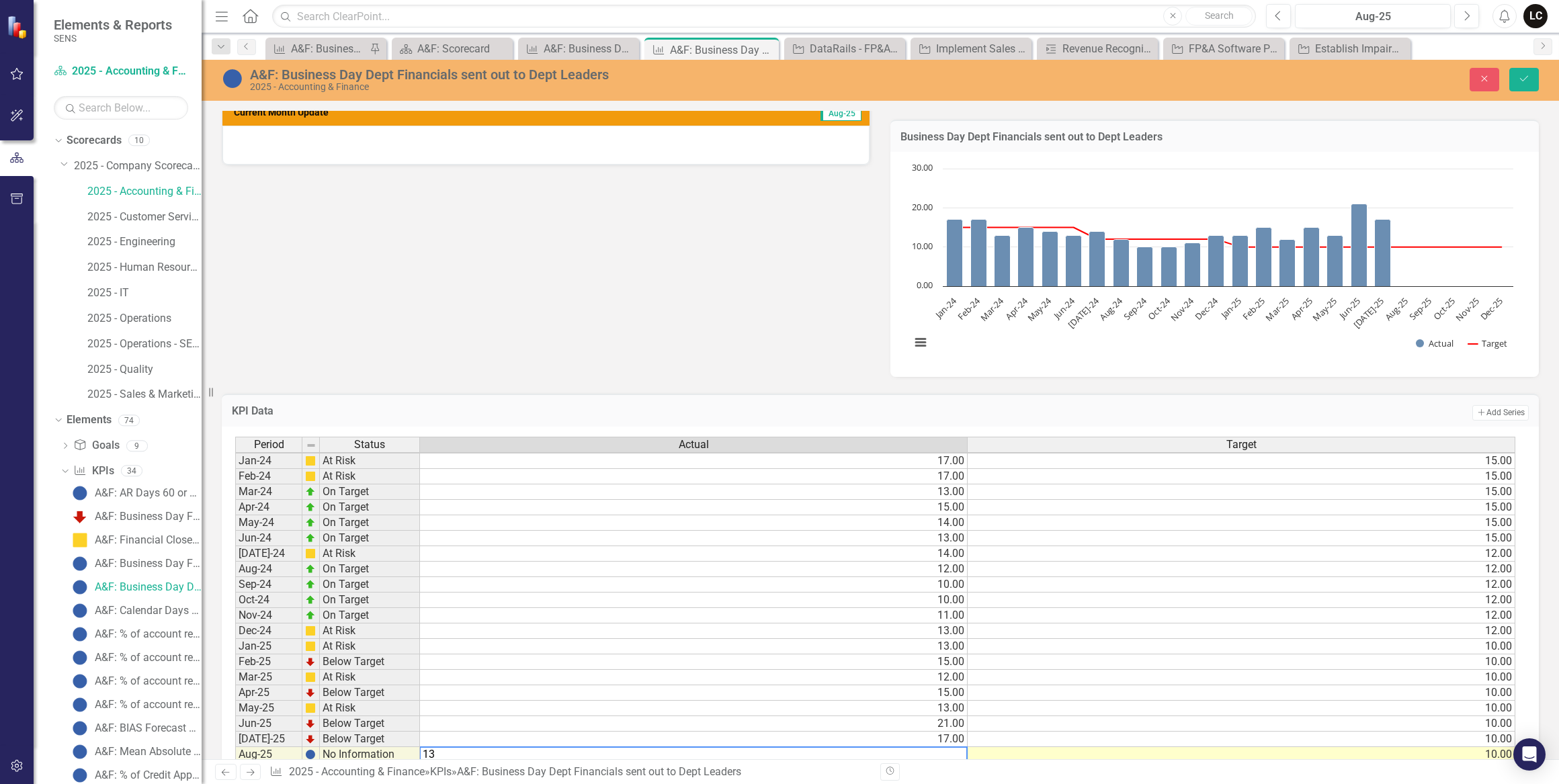
click at [789, 658] on td "15.00" at bounding box center [694, 662] width 548 height 15
type textarea "15"
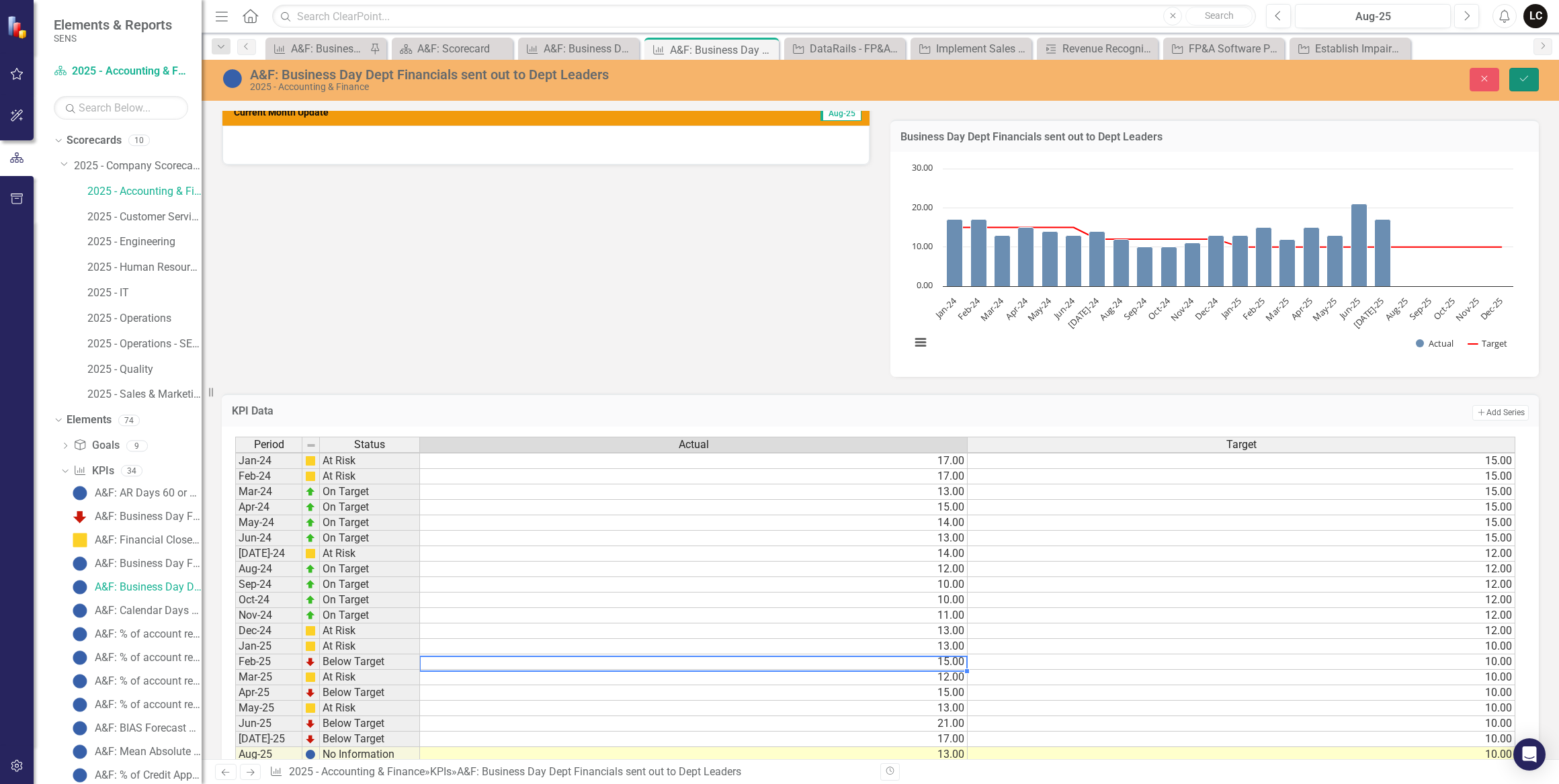
click at [1531, 68] on button "Save" at bounding box center [1525, 79] width 29 height 23
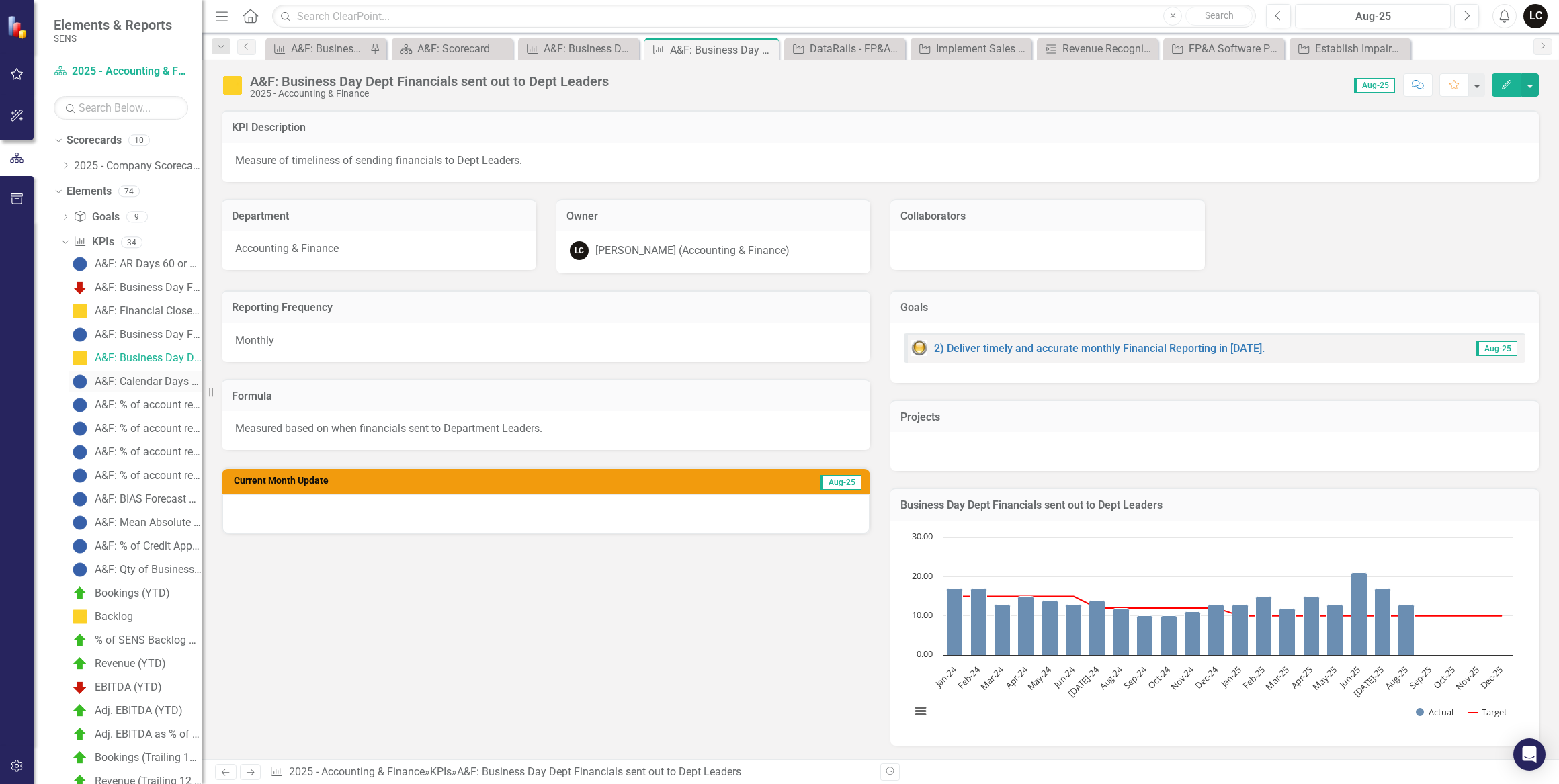
click at [121, 383] on div "A&F: Calendar Days Financials sent out to Debt Holder" at bounding box center [148, 381] width 107 height 12
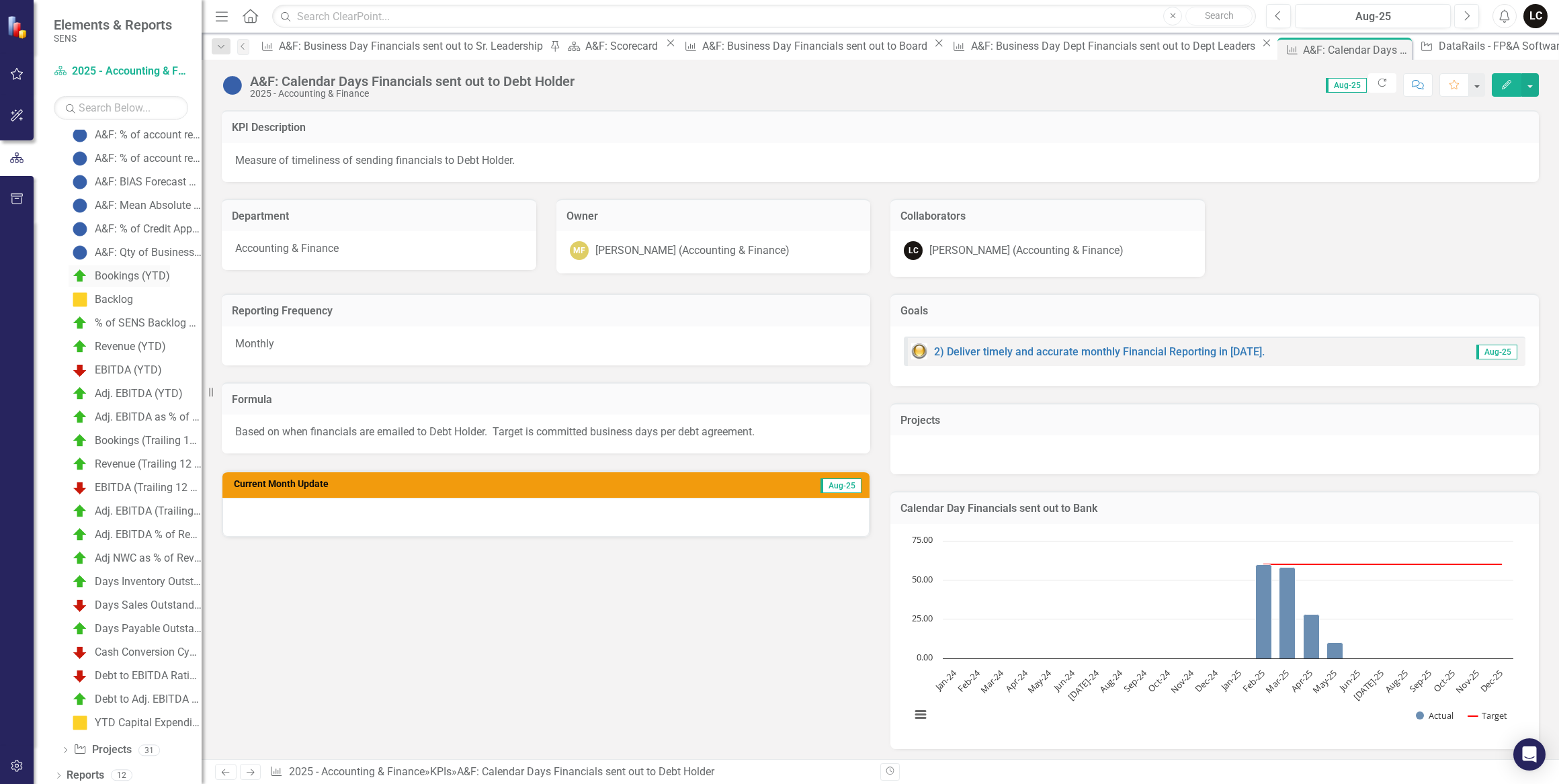
scroll to position [322, 0]
click at [64, 743] on icon "Dropdown" at bounding box center [65, 746] width 9 height 8
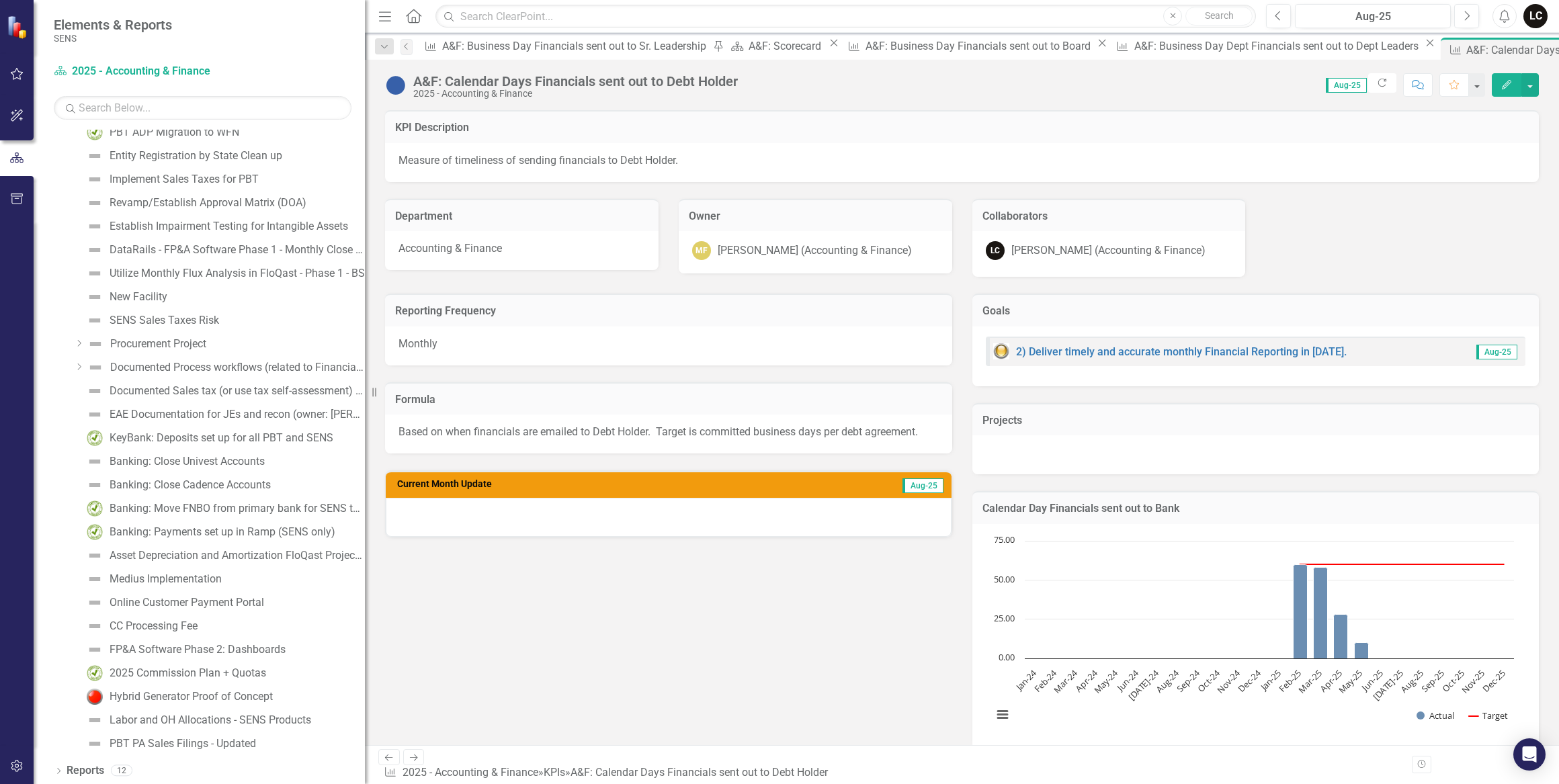
drag, startPoint x: 202, startPoint y: 472, endPoint x: 365, endPoint y: 510, distance: 167.4
click at [365, 510] on div "Resize" at bounding box center [370, 392] width 11 height 784
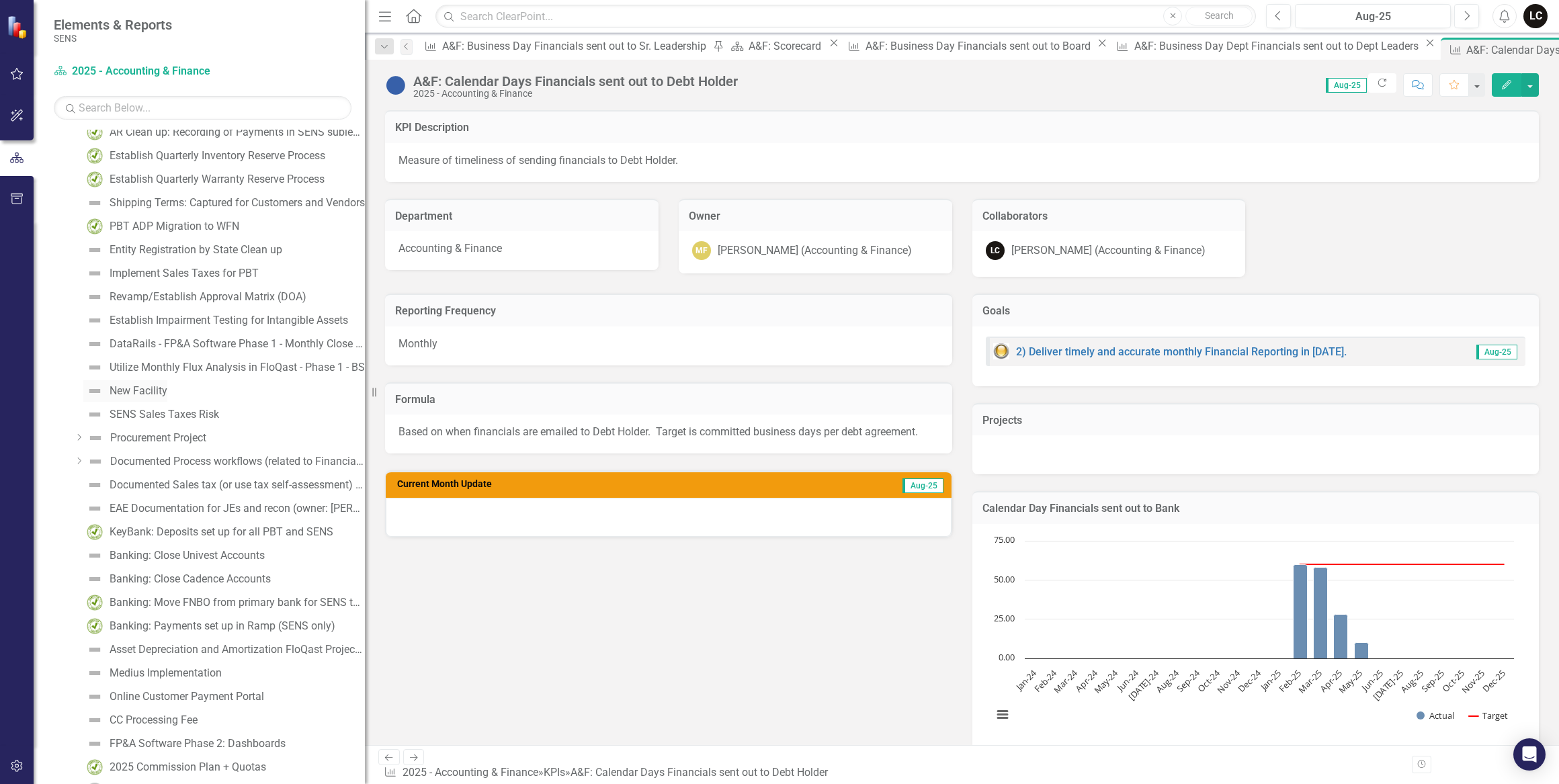
scroll to position [0, 0]
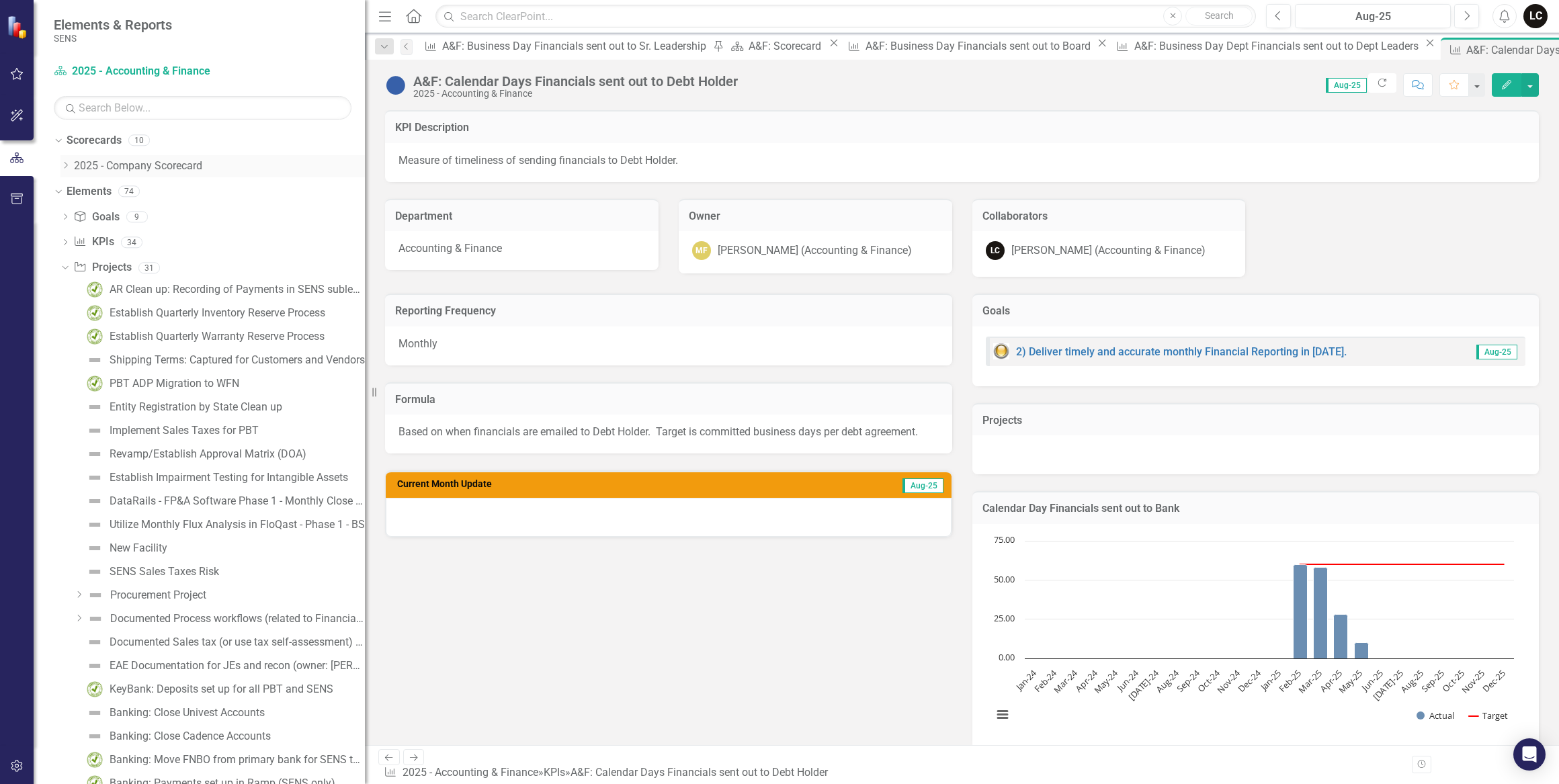
click at [67, 165] on icon "Dropdown" at bounding box center [65, 165] width 10 height 8
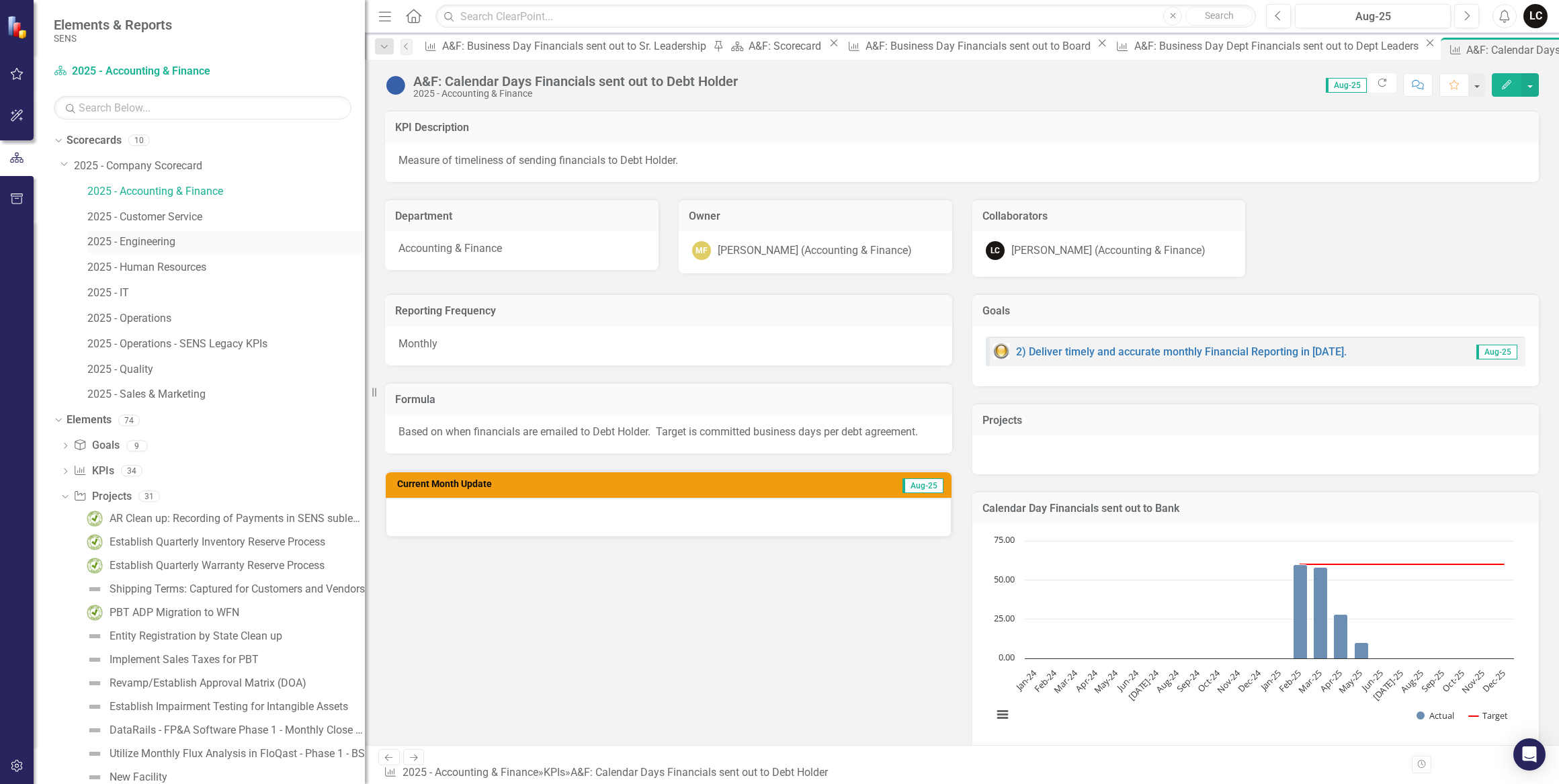
click at [134, 244] on link "2025 - Engineering" at bounding box center [225, 242] width 277 height 15
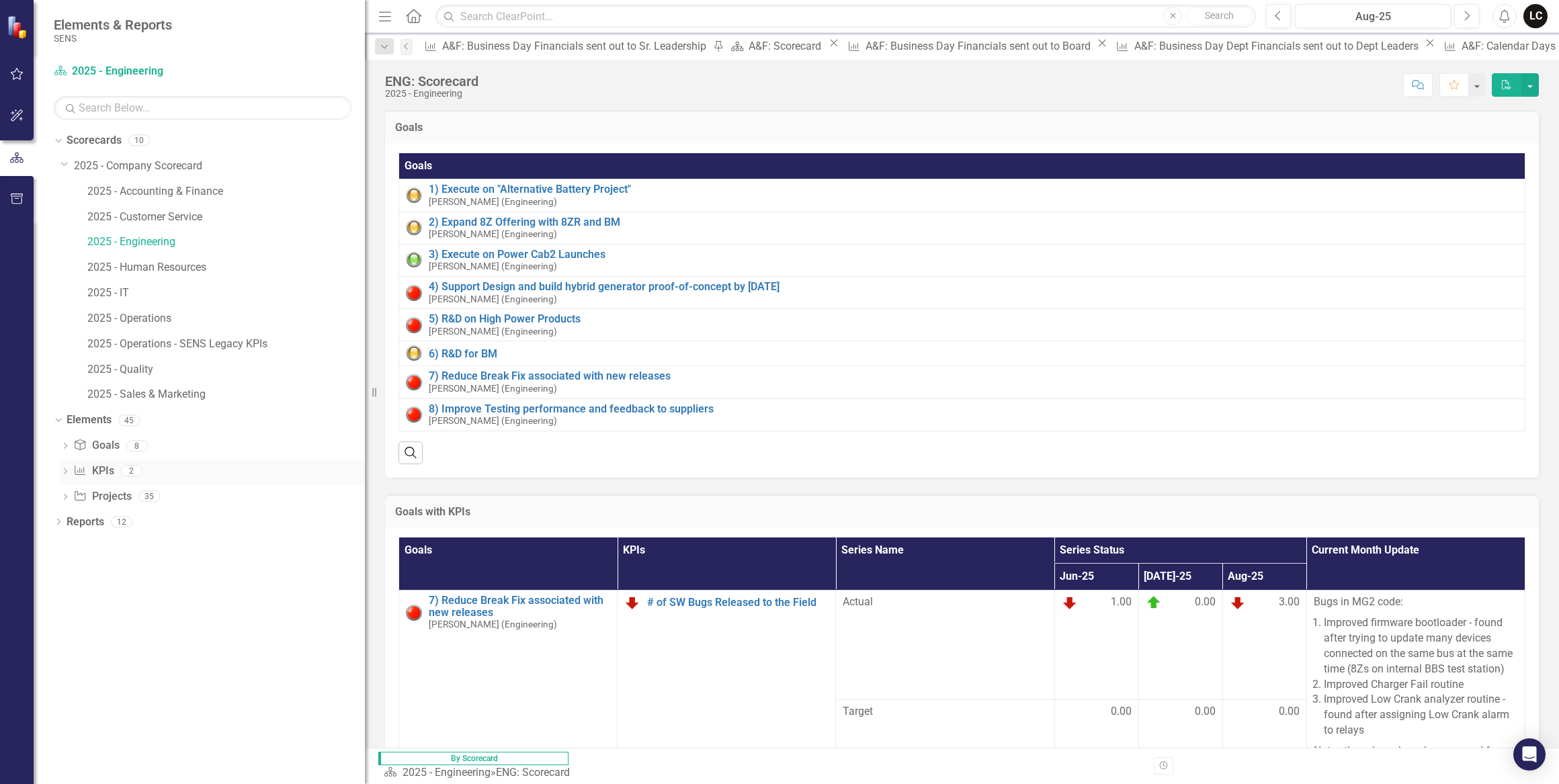
click at [67, 472] on icon "Dropdown" at bounding box center [65, 472] width 9 height 8
click at [65, 447] on icon "Dropdown" at bounding box center [65, 447] width 9 height 8
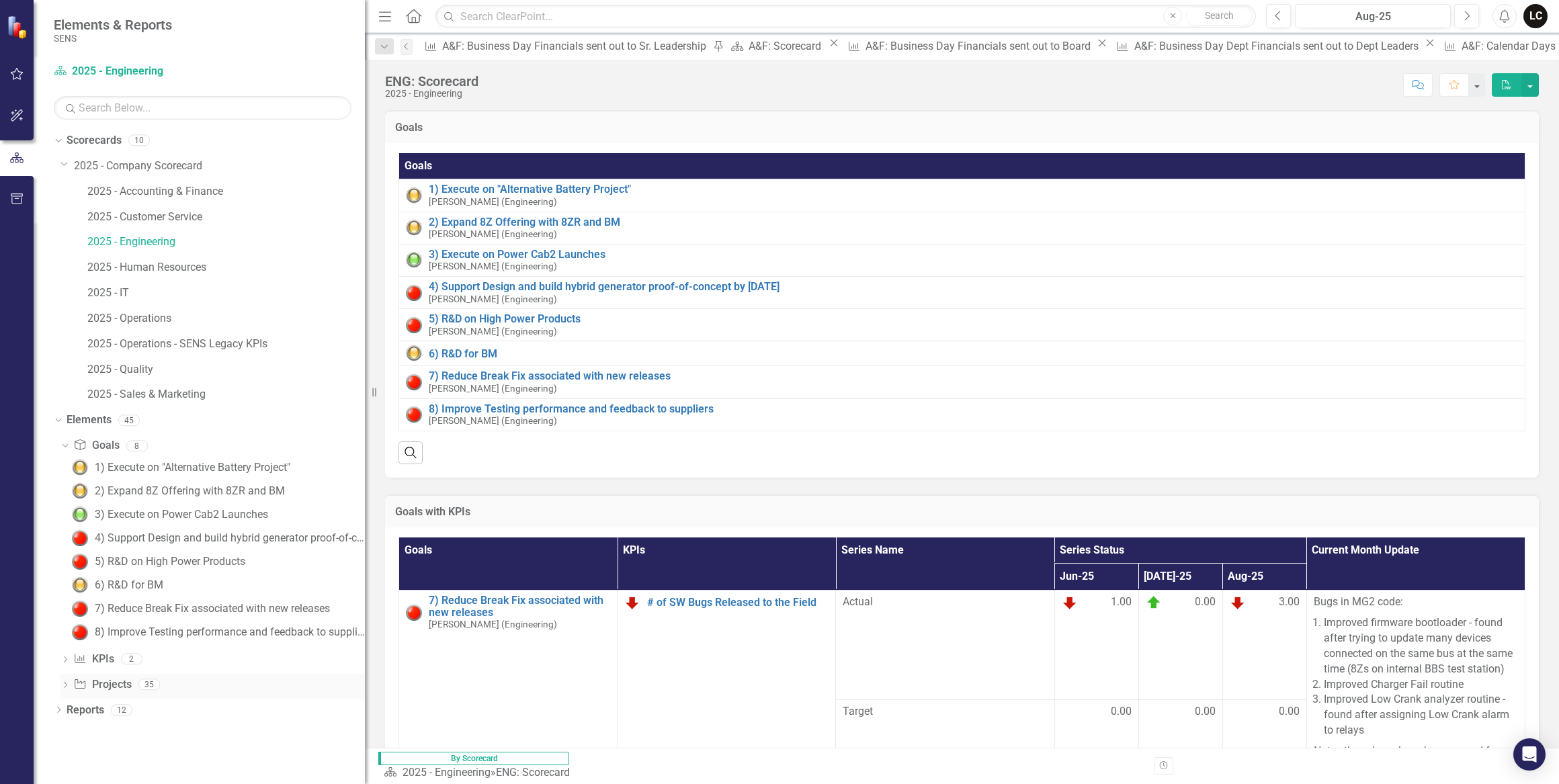
click at [63, 685] on icon "Dropdown" at bounding box center [65, 686] width 9 height 8
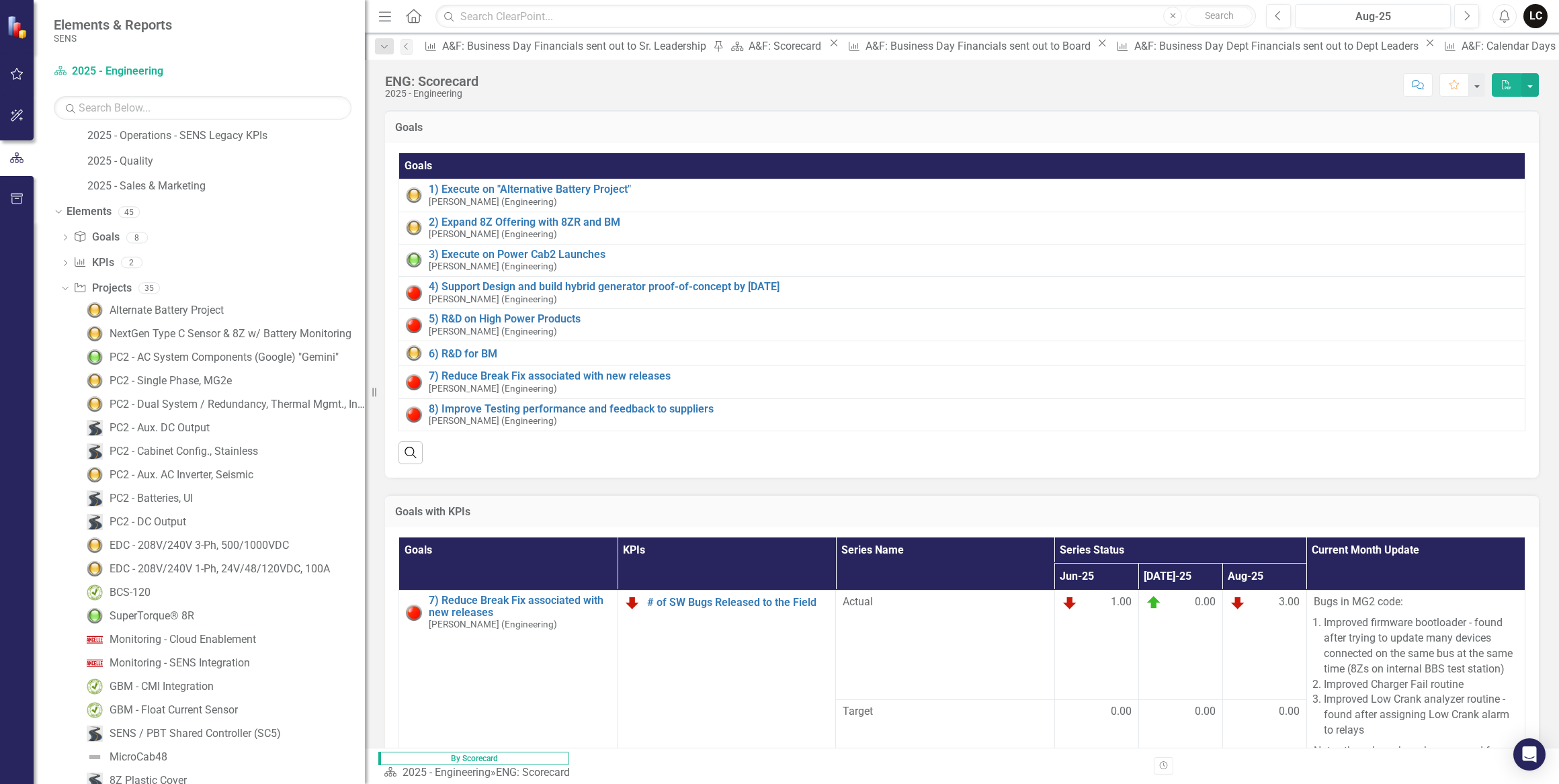
scroll to position [208, 0]
click at [64, 286] on icon "Dropdown" at bounding box center [63, 287] width 8 height 9
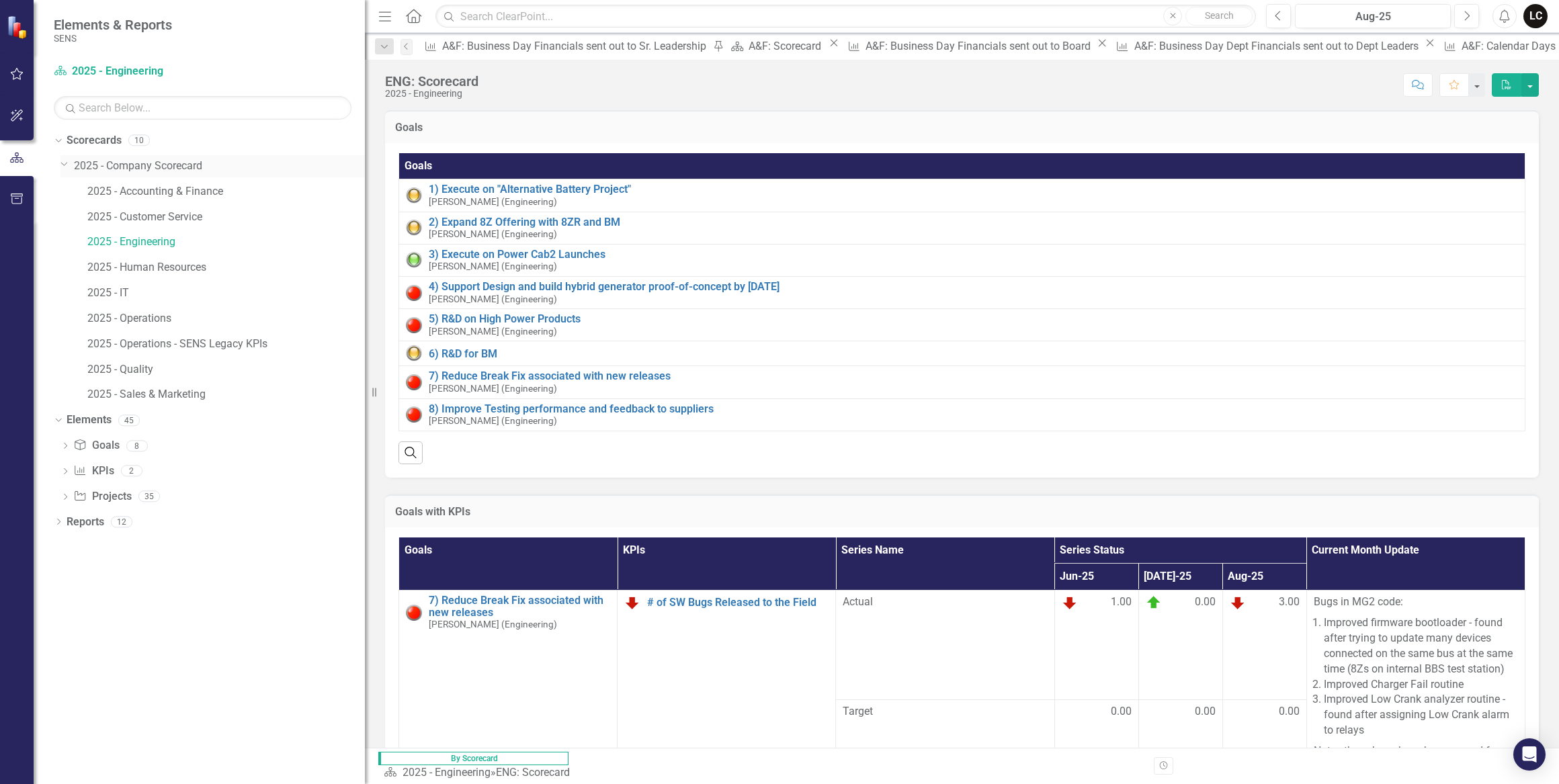
click at [66, 166] on icon "Dropdown" at bounding box center [64, 164] width 8 height 10
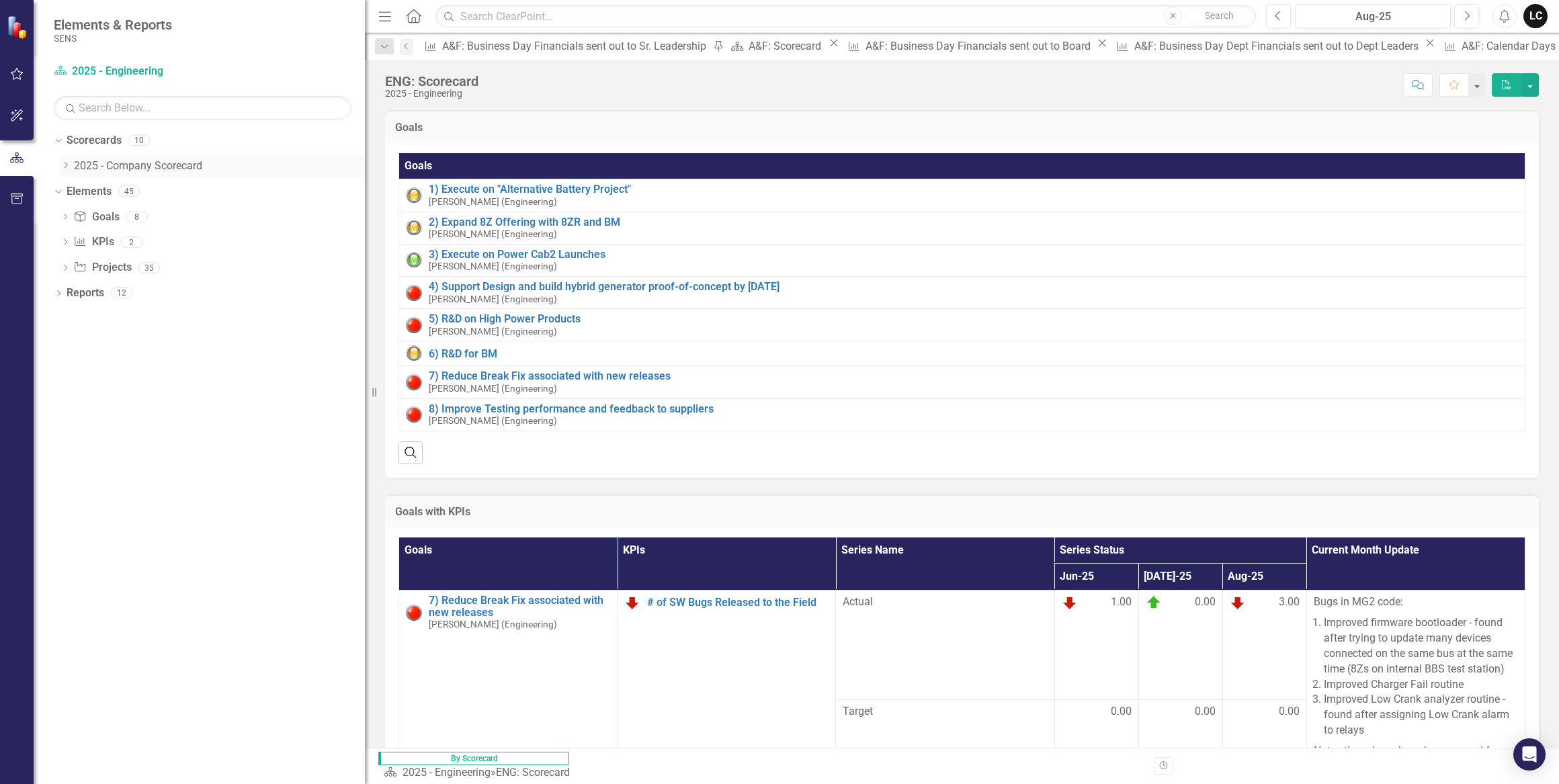
click at [63, 161] on div "Dropdown" at bounding box center [65, 166] width 10 height 11
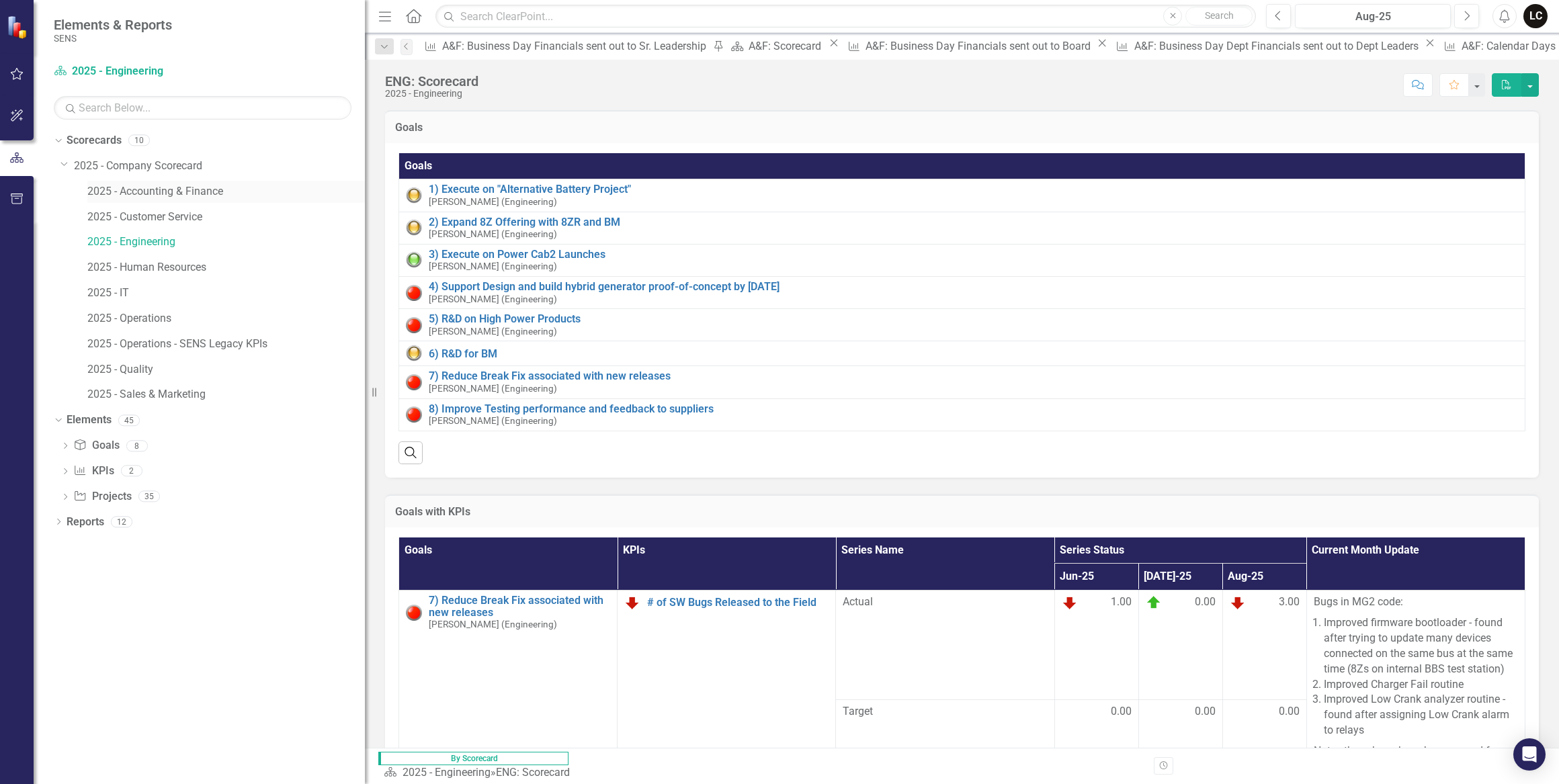
click at [169, 194] on link "2025 - Accounting & Finance" at bounding box center [225, 192] width 277 height 15
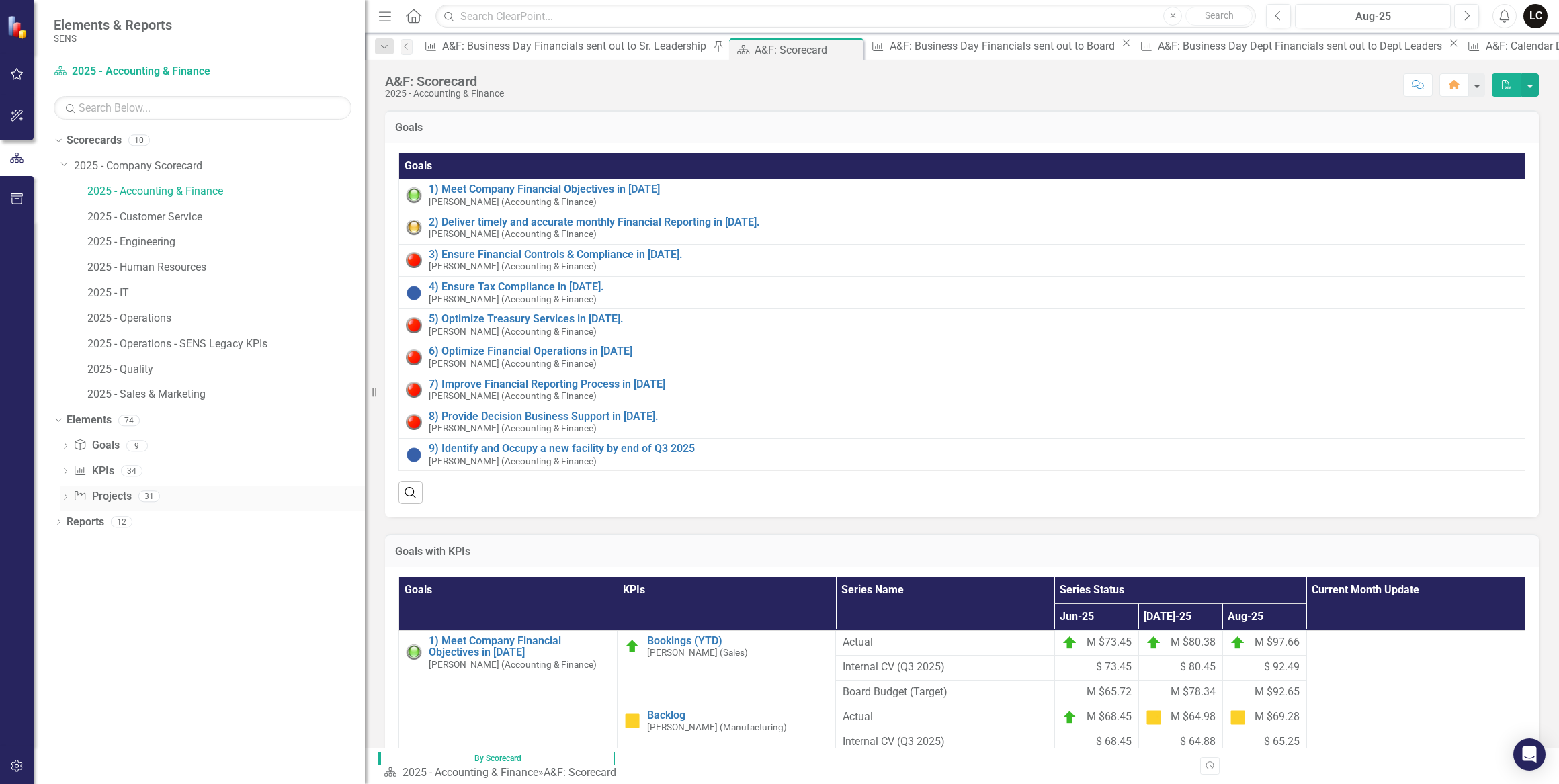
click at [63, 496] on icon "Dropdown" at bounding box center [65, 498] width 9 height 8
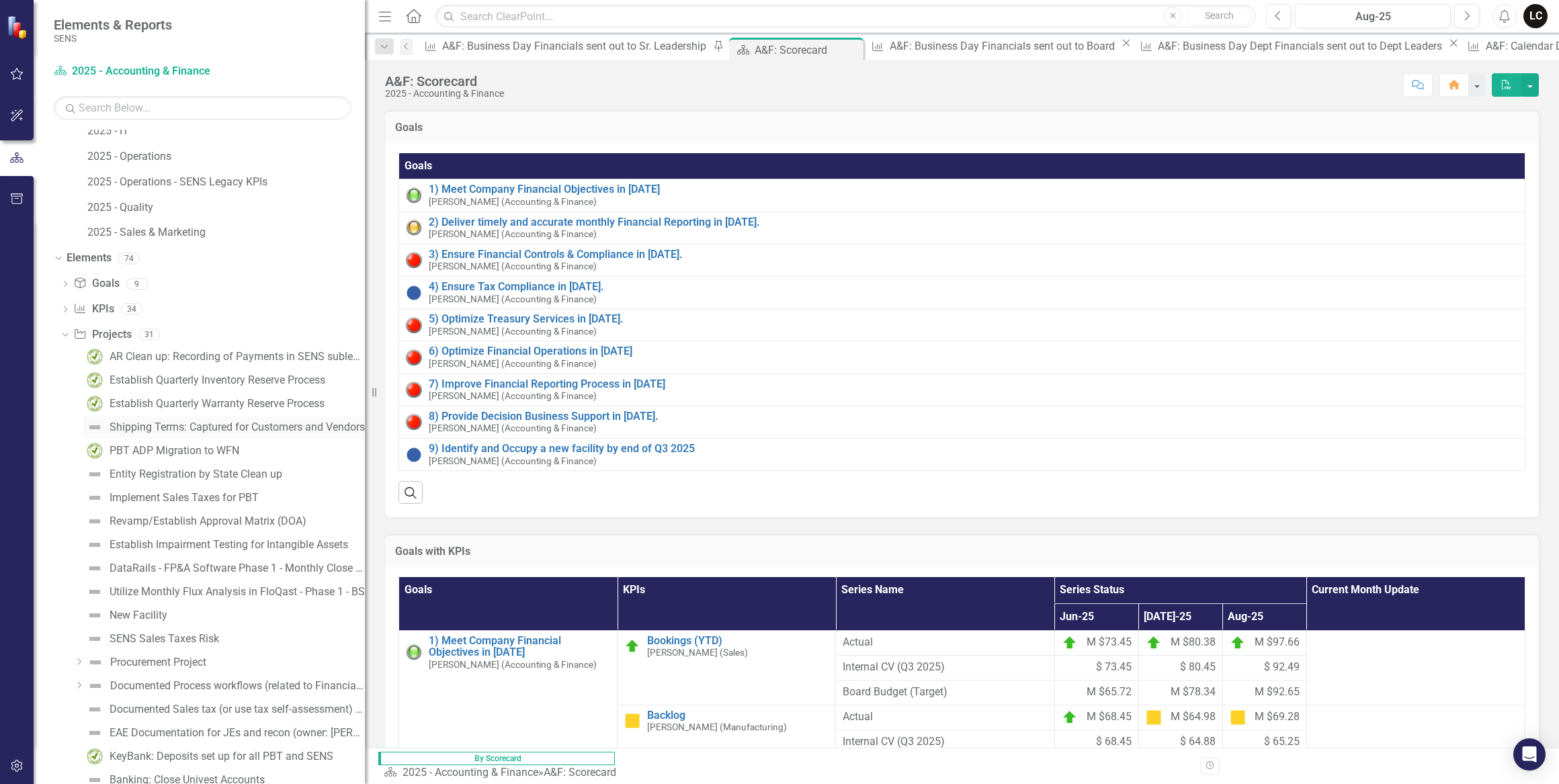
scroll to position [182, 0]
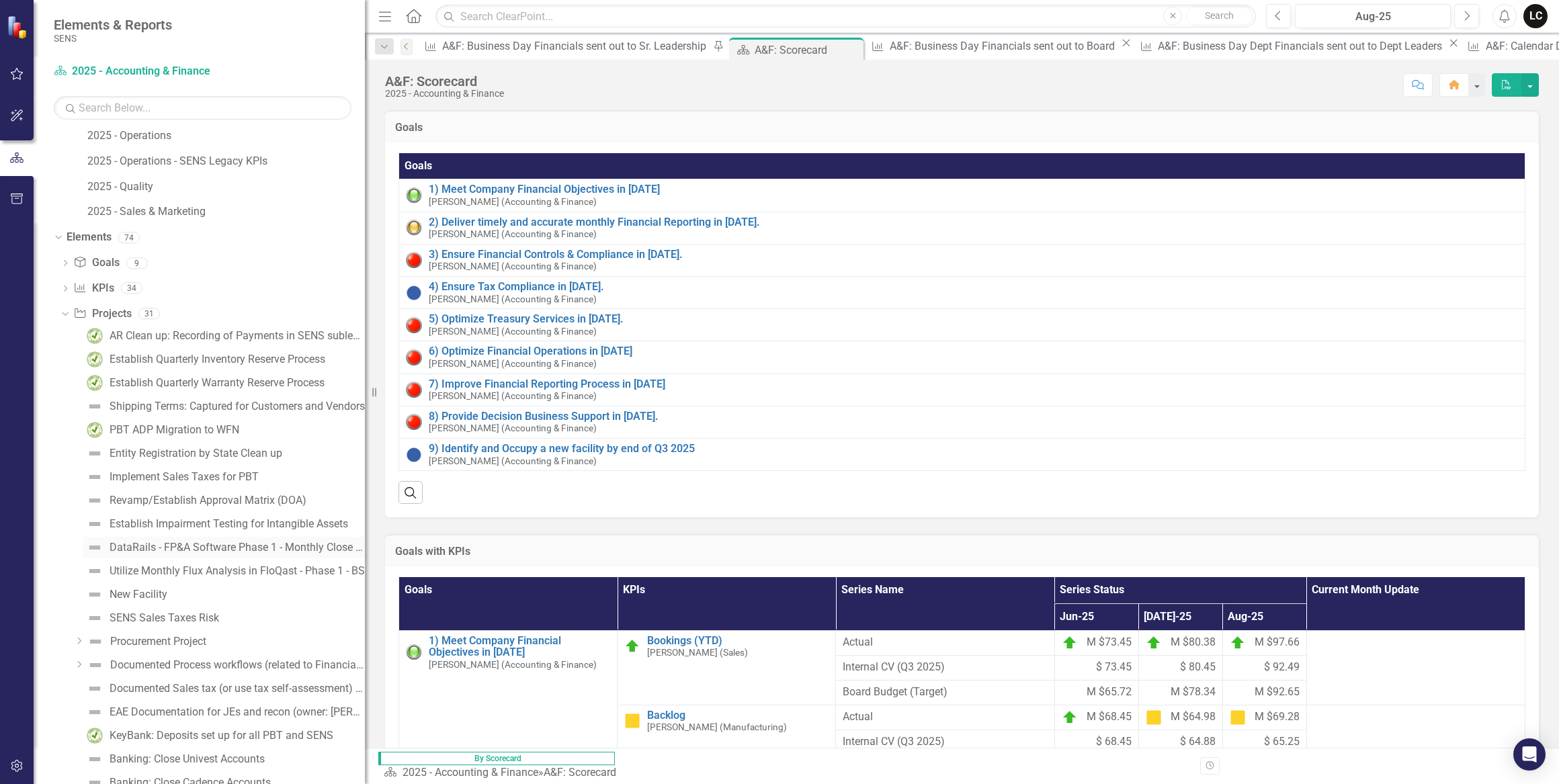
click at [242, 543] on div "DataRails - FP&A Software Phase 1 - Monthly Close & Quarterly Fcst" at bounding box center [237, 547] width 256 height 12
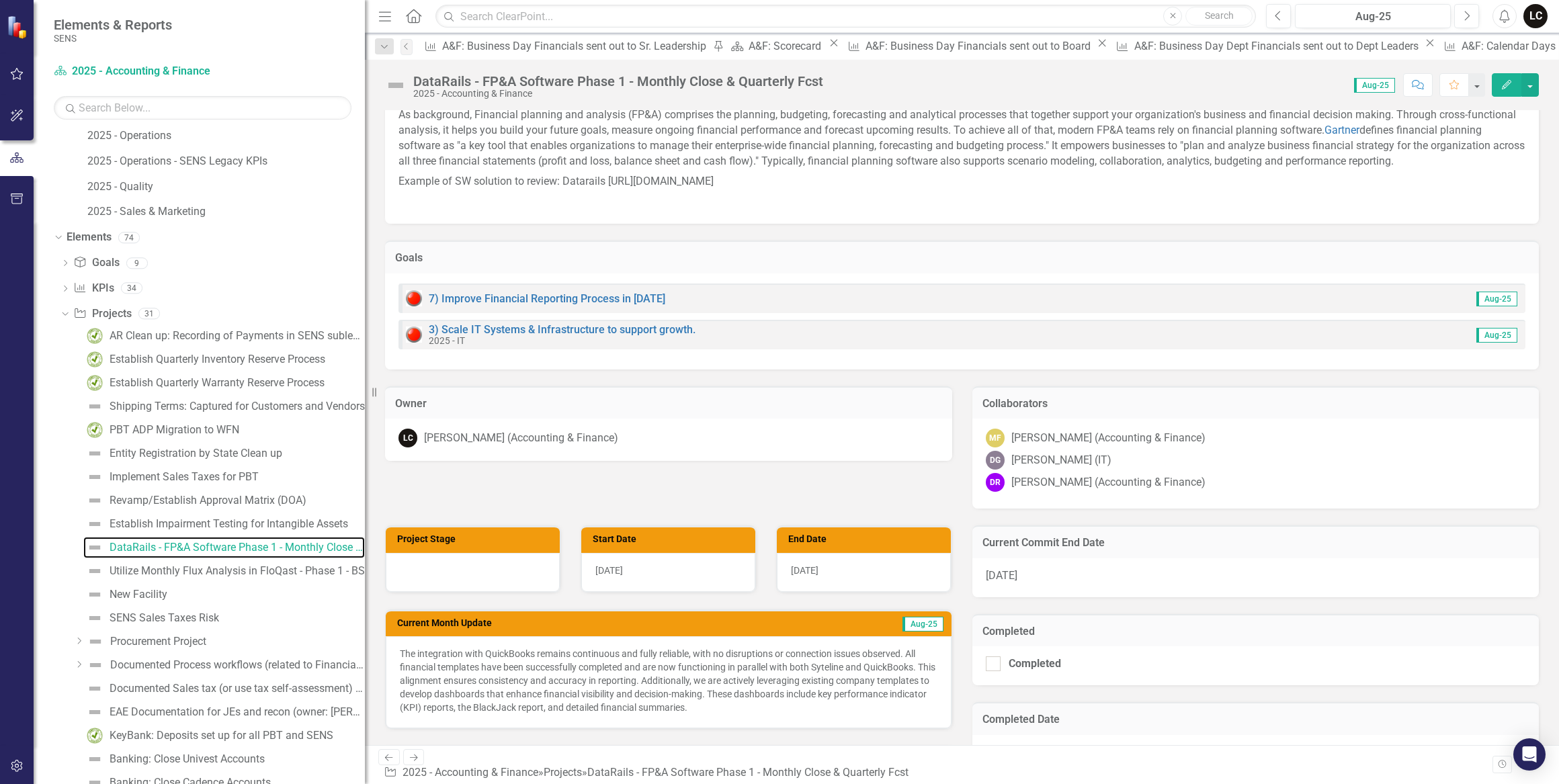
scroll to position [182, 0]
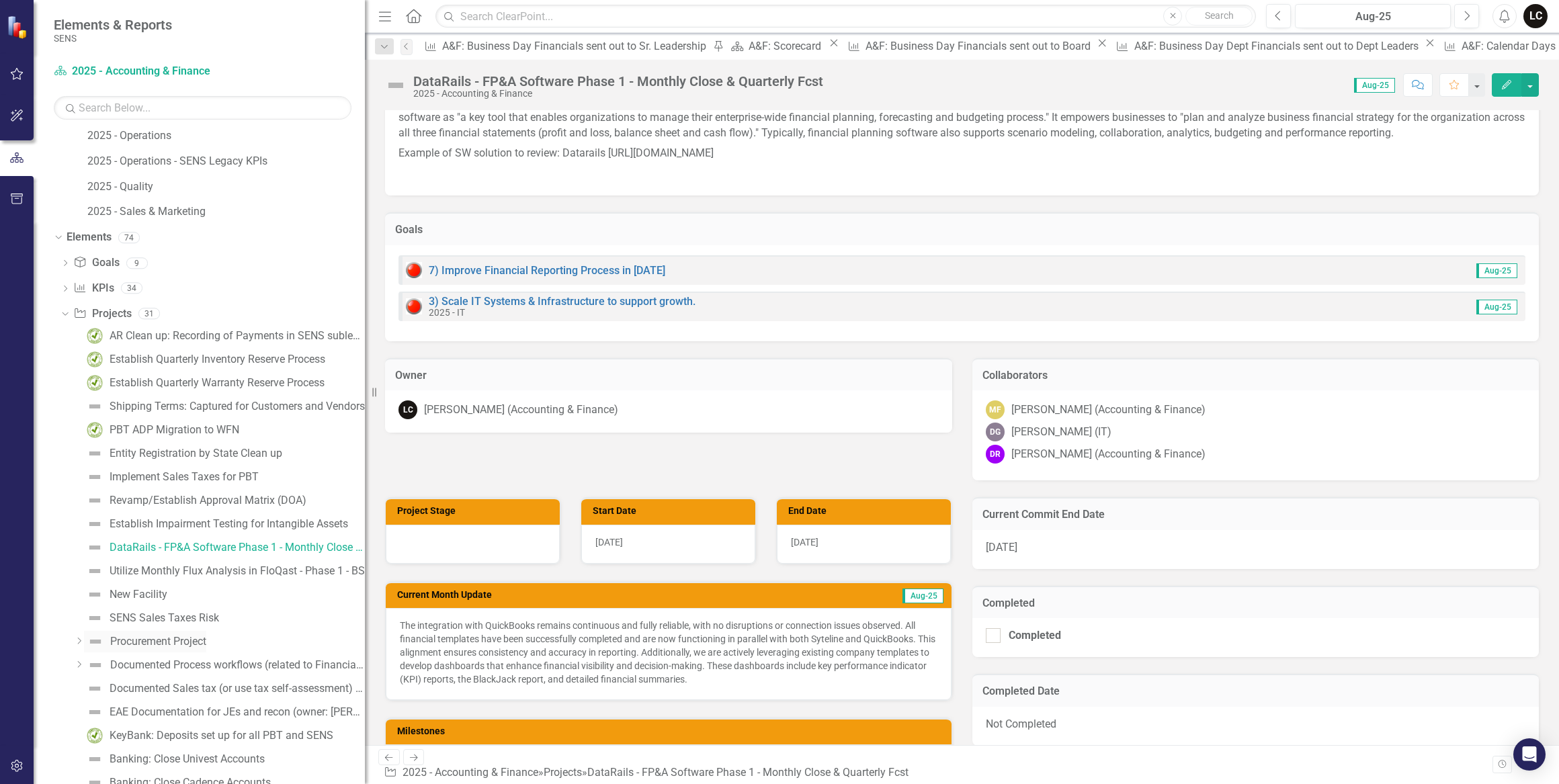
click at [170, 642] on div "Procurement Project" at bounding box center [158, 641] width 96 height 12
